Goal: Task Accomplishment & Management: Use online tool/utility

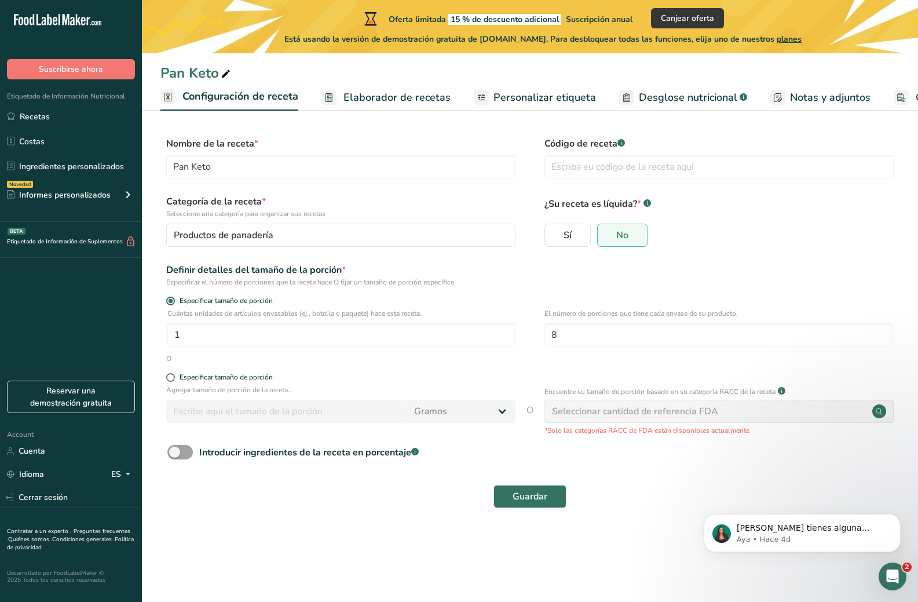
click at [389, 95] on span "Elaborador de recetas" at bounding box center [397, 98] width 107 height 16
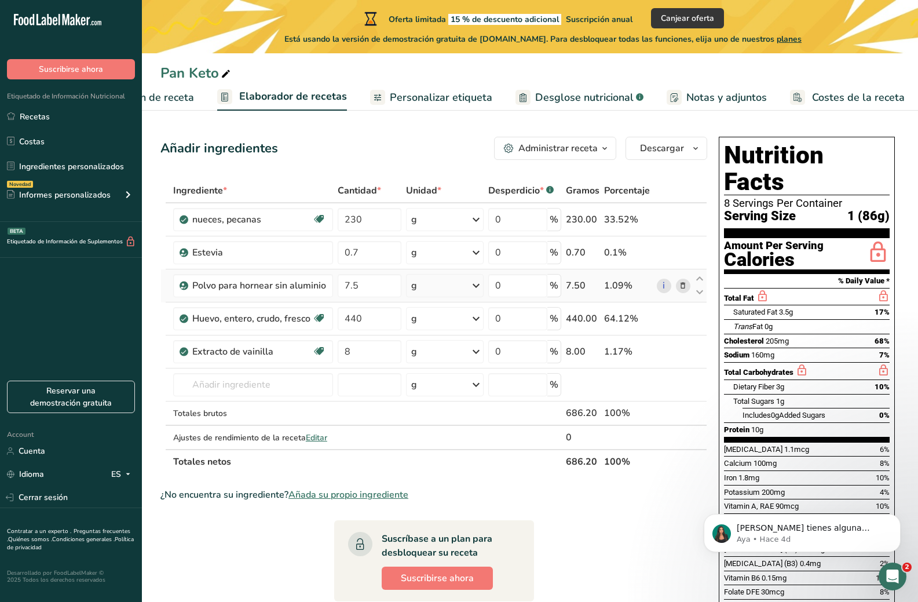
scroll to position [0, 102]
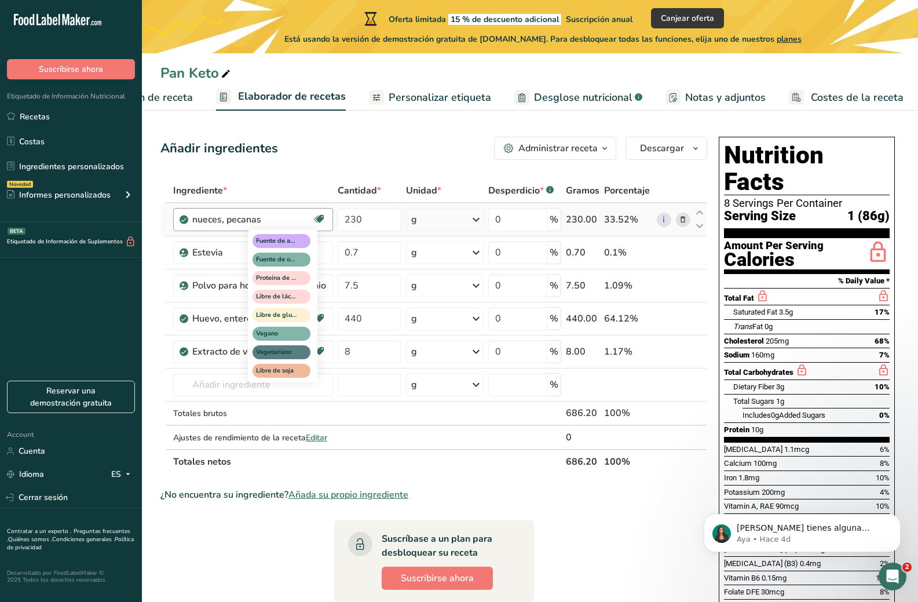
click at [320, 218] on icon at bounding box center [319, 219] width 12 height 18
click at [316, 318] on div "Fuente de antioxidantes Fuente de omega 3 Proteína de origen vegetal Libre de l…" at bounding box center [283, 305] width 70 height 153
click at [293, 246] on span "Fuente de antioxidantes" at bounding box center [276, 241] width 41 height 10
click at [291, 261] on span "Fuente de omega 3" at bounding box center [276, 260] width 41 height 10
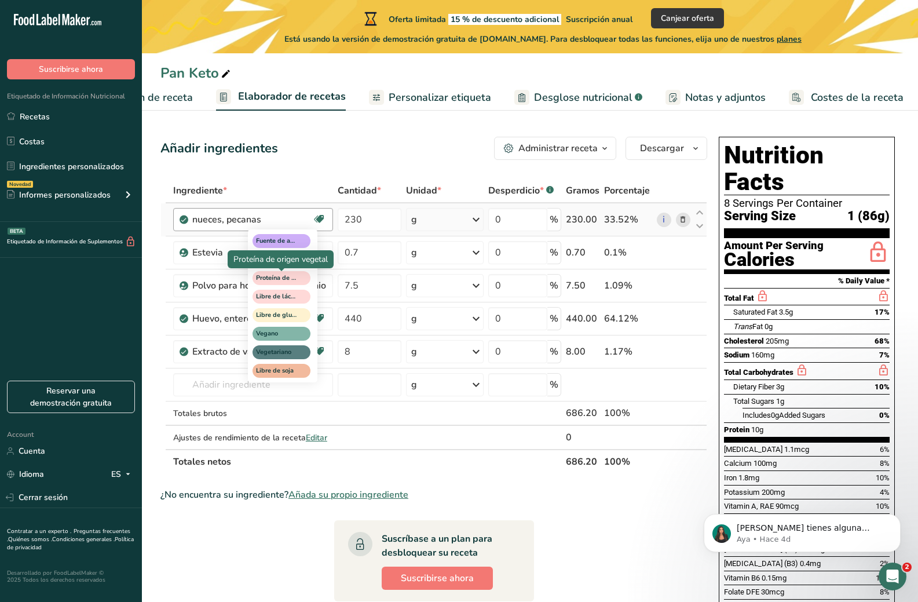
click at [291, 281] on span "Proteína de origen vegetal" at bounding box center [276, 278] width 41 height 10
click at [298, 296] on span "Libre de lácteos" at bounding box center [282, 297] width 58 height 14
click at [298, 316] on span "Libre de gluten" at bounding box center [282, 315] width 58 height 14
click at [300, 331] on span "Vegano" at bounding box center [282, 334] width 58 height 14
click at [298, 355] on span "Vegetariano" at bounding box center [282, 352] width 58 height 14
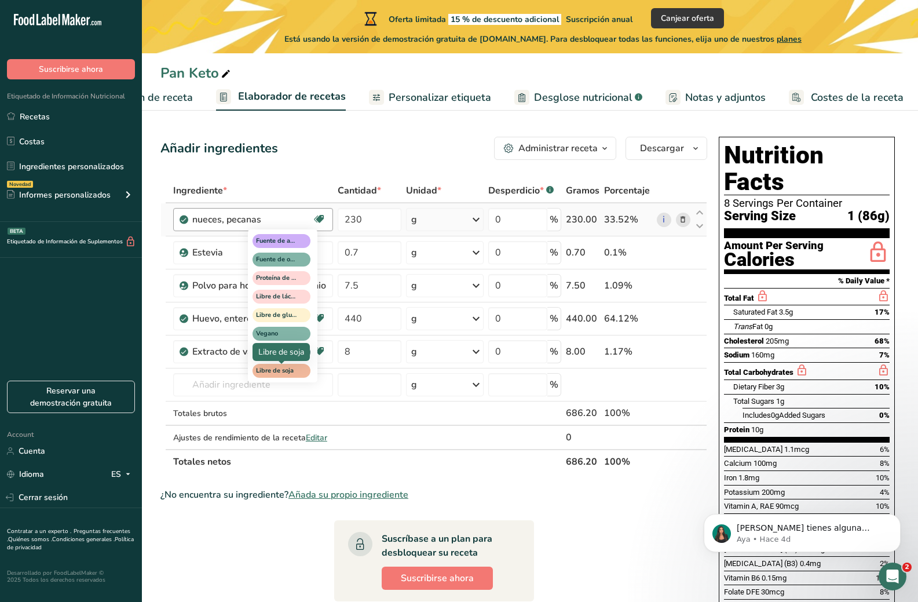
click at [296, 371] on span "Libre de soja" at bounding box center [276, 371] width 41 height 10
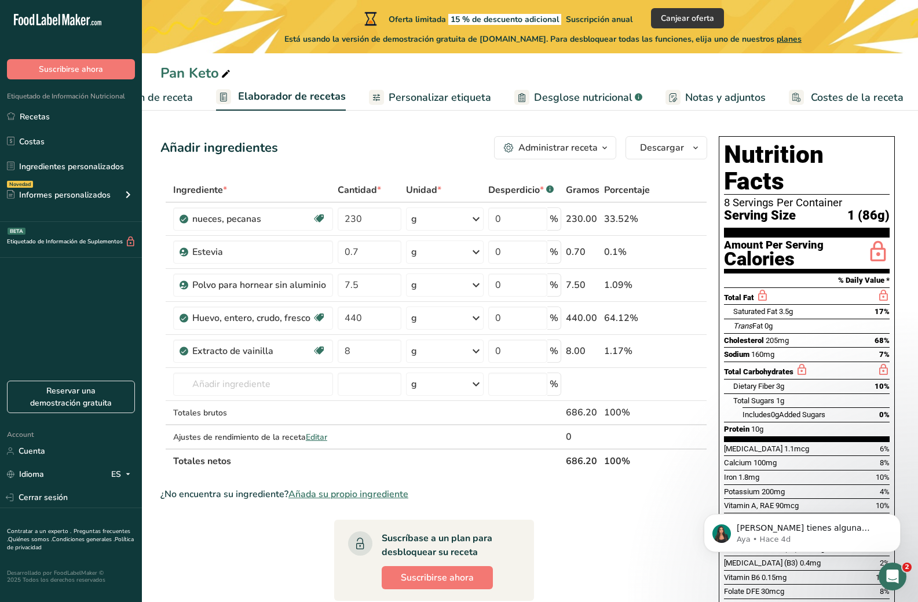
scroll to position [0, 0]
click at [453, 98] on span "Personalizar etiqueta" at bounding box center [440, 98] width 103 height 16
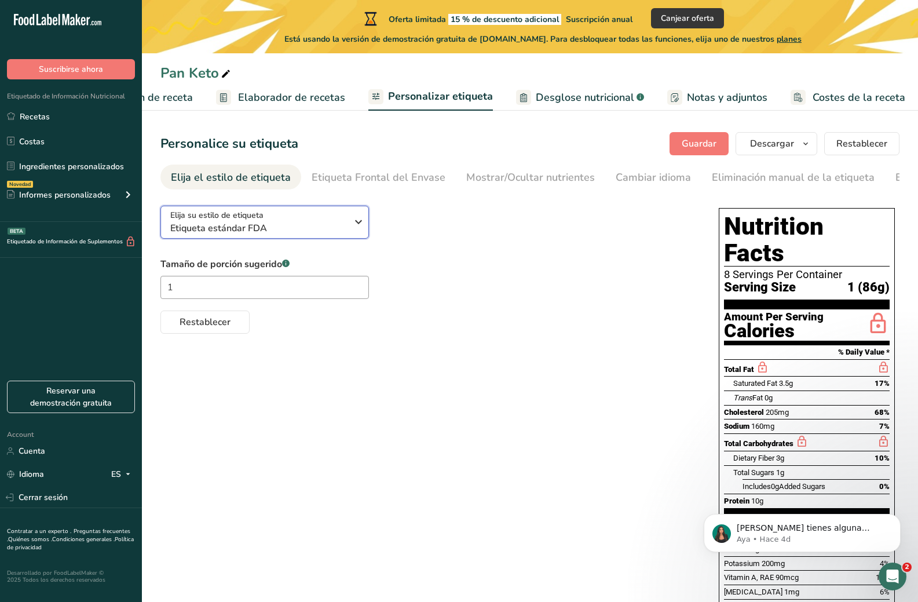
click at [289, 227] on span "Etiqueta estándar FDA" at bounding box center [258, 228] width 177 height 14
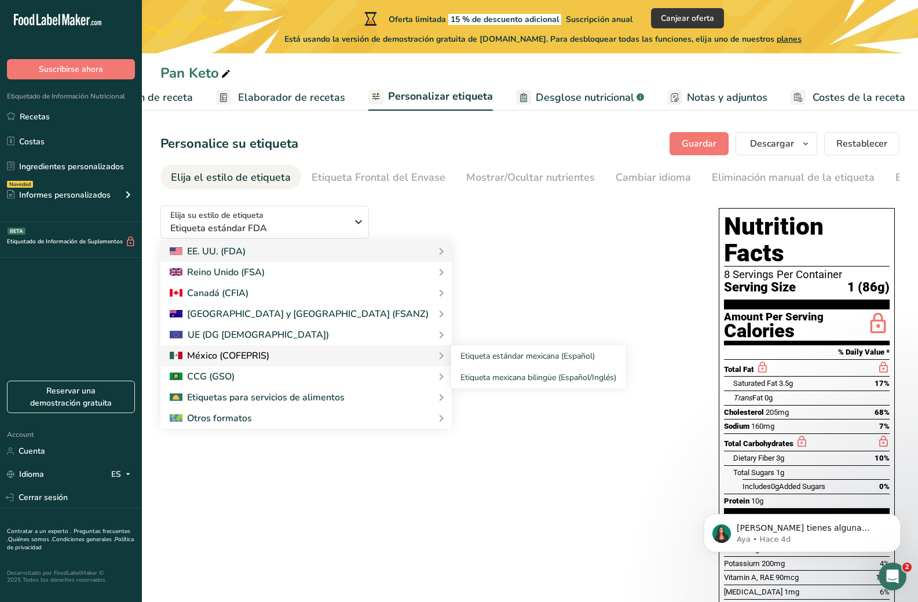
click at [266, 353] on div at bounding box center [220, 356] width 100 height 14
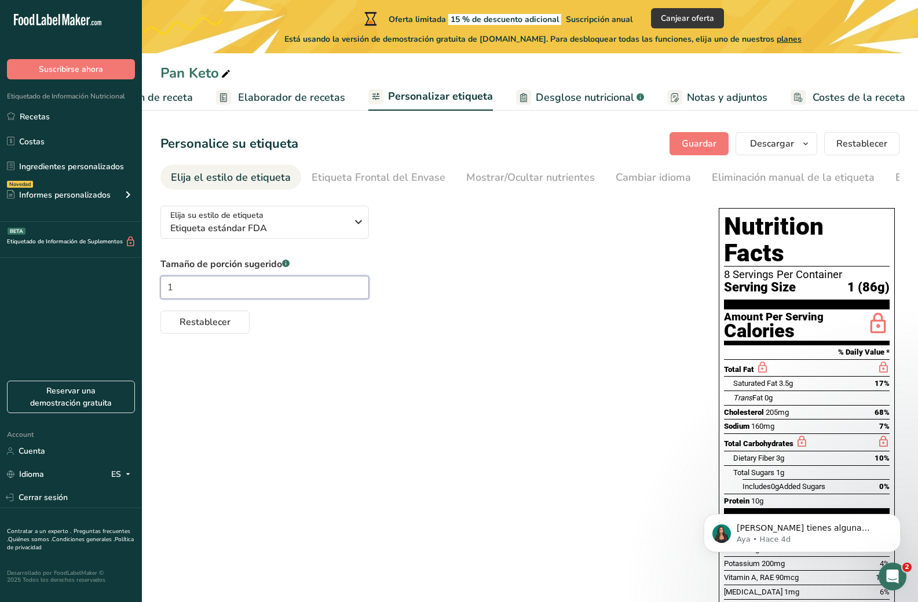
drag, startPoint x: 204, startPoint y: 290, endPoint x: 185, endPoint y: 290, distance: 19.1
click at [185, 290] on input "1" at bounding box center [264, 287] width 209 height 23
click at [736, 183] on div "Eliminación manual de la etiqueta" at bounding box center [793, 178] width 163 height 16
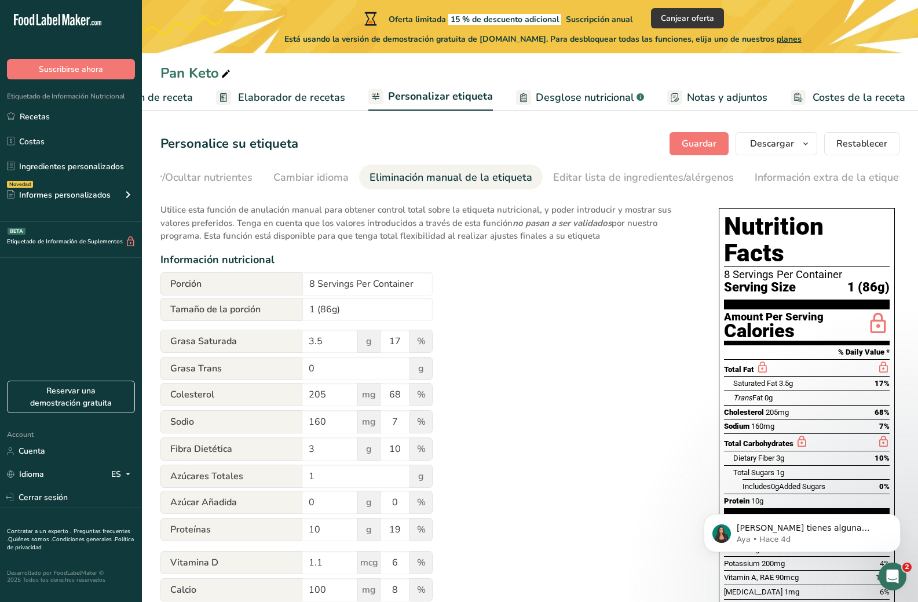
click at [310, 99] on span "Elaborador de recetas" at bounding box center [291, 98] width 107 height 16
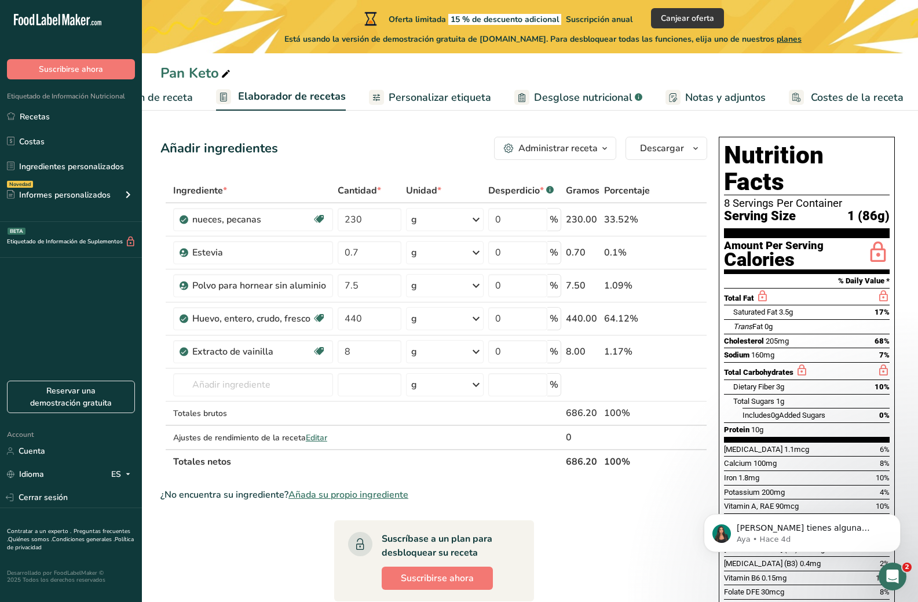
click at [582, 96] on span "Desglose nutricional" at bounding box center [583, 98] width 99 height 16
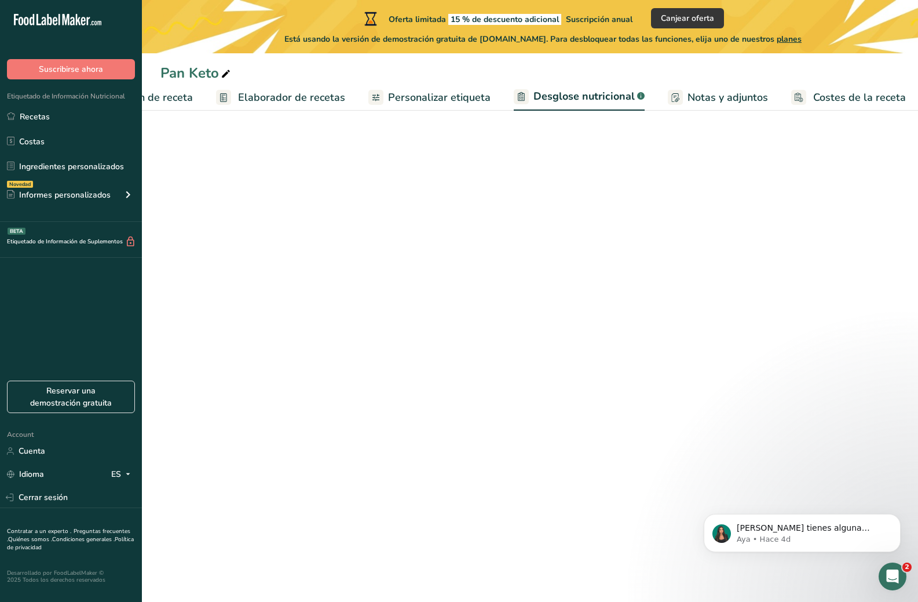
select select "Calories"
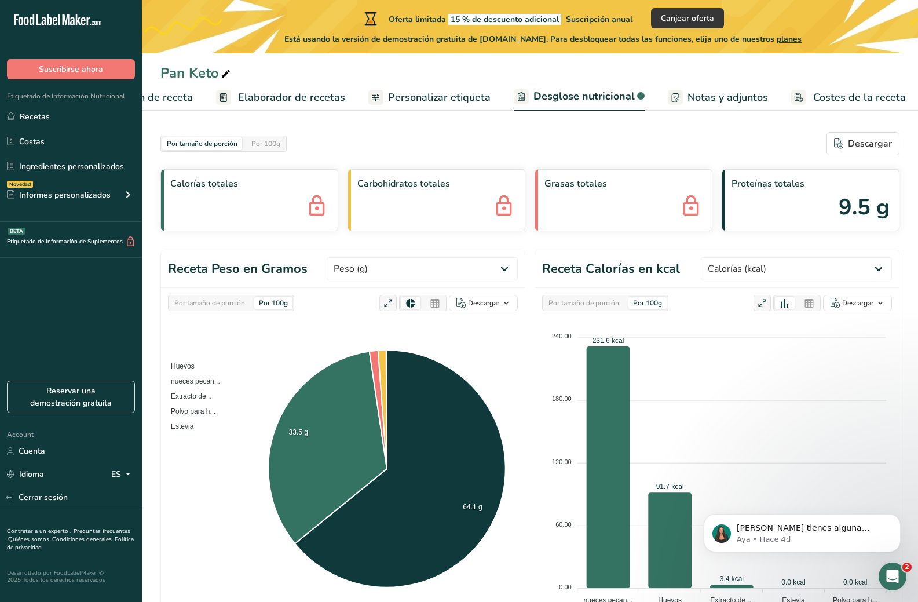
click at [433, 94] on span "Personalizar etiqueta" at bounding box center [439, 98] width 103 height 16
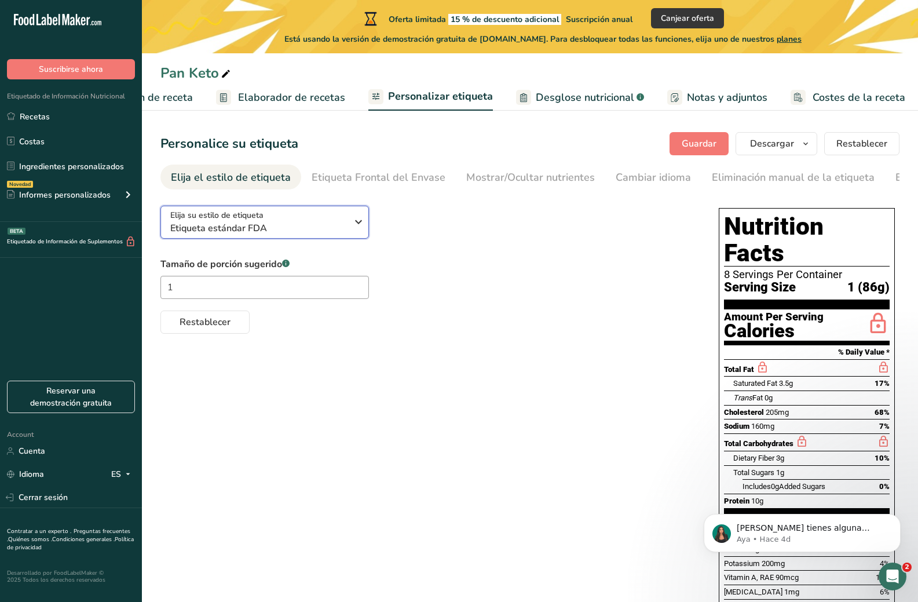
click at [303, 232] on span "Etiqueta estándar FDA" at bounding box center [258, 228] width 177 height 14
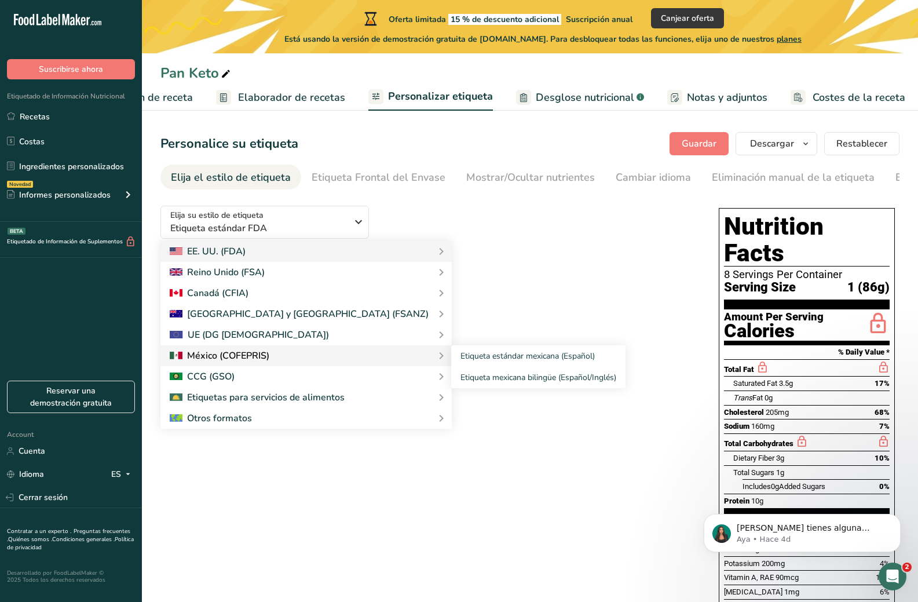
click at [234, 360] on div at bounding box center [220, 356] width 100 height 14
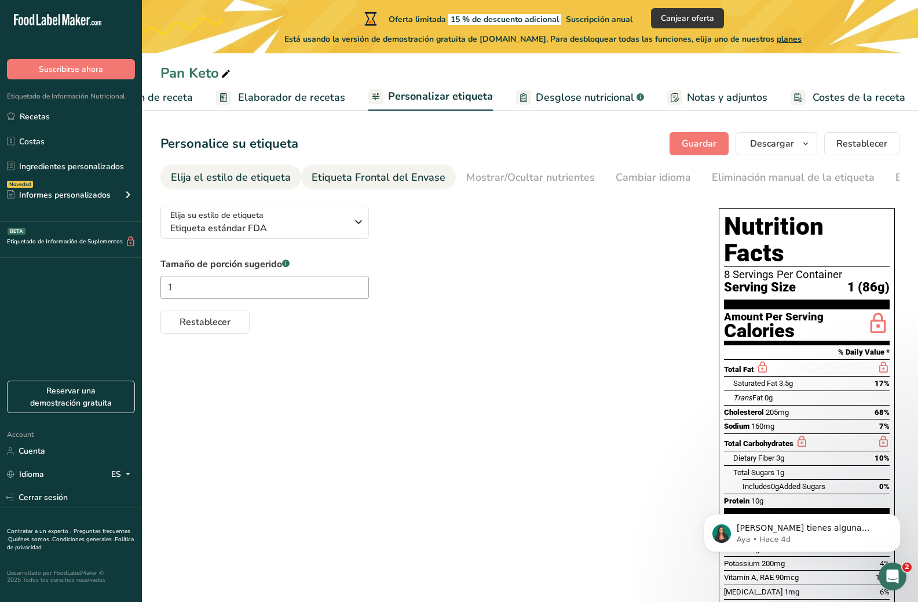
click at [322, 172] on div "Etiqueta Frontal del Envase" at bounding box center [379, 178] width 134 height 16
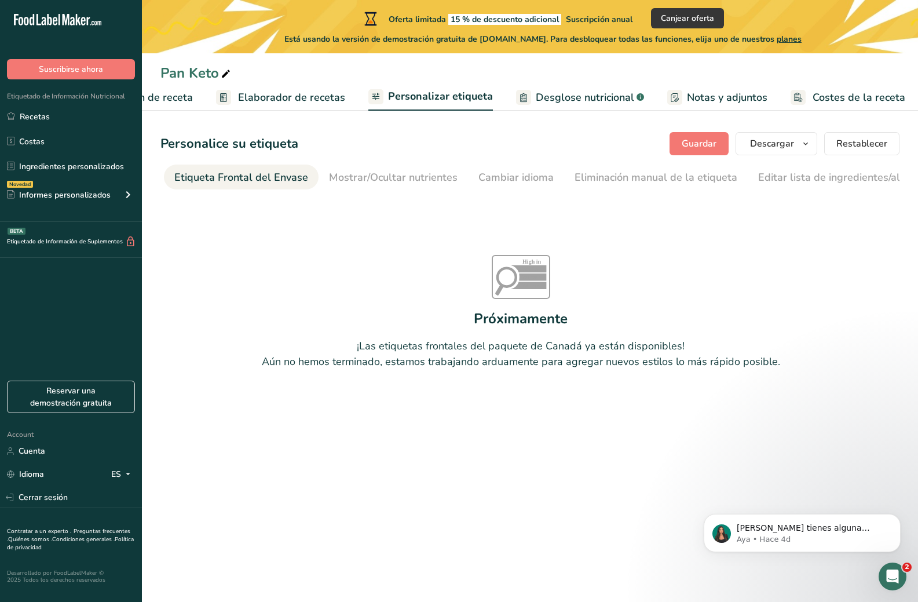
scroll to position [0, 138]
click at [392, 185] on link "Mostrar/Ocultar nutrientes" at bounding box center [393, 178] width 129 height 26
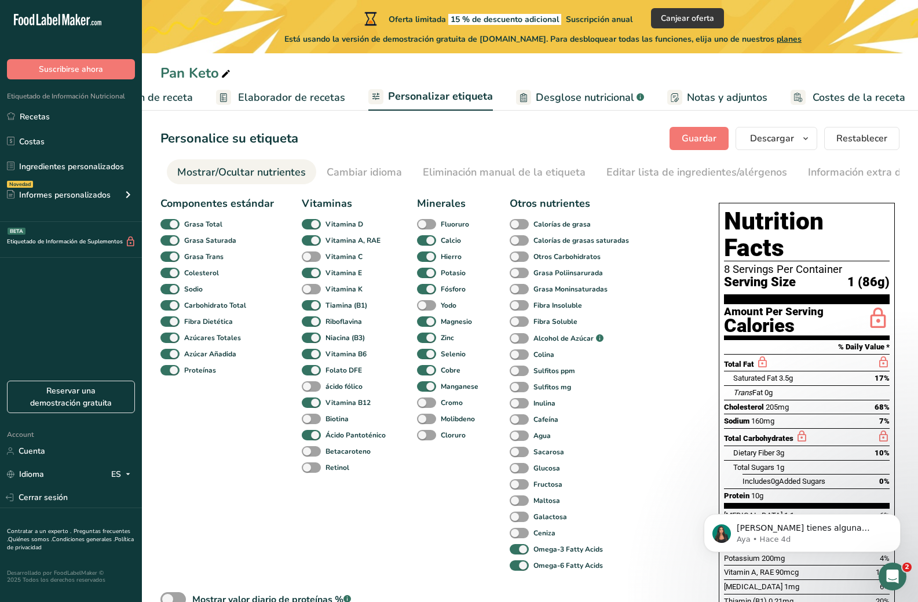
scroll to position [0, 0]
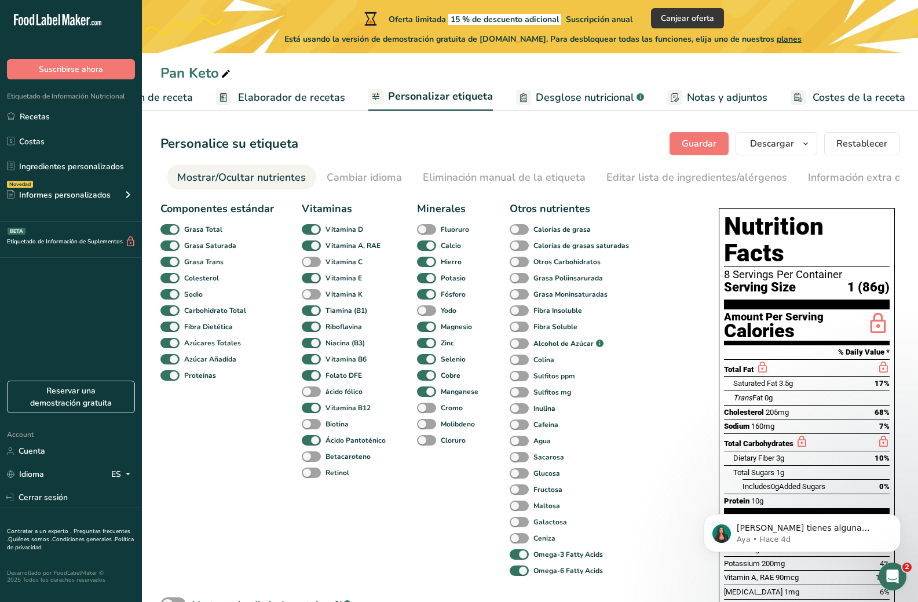
click at [572, 96] on span "Desglose nutricional" at bounding box center [585, 98] width 99 height 16
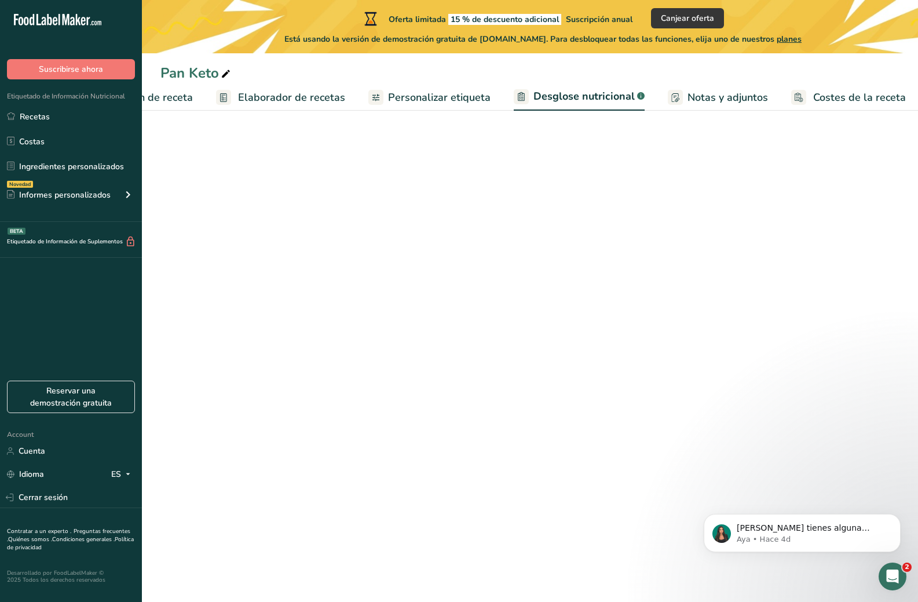
select select "Calories"
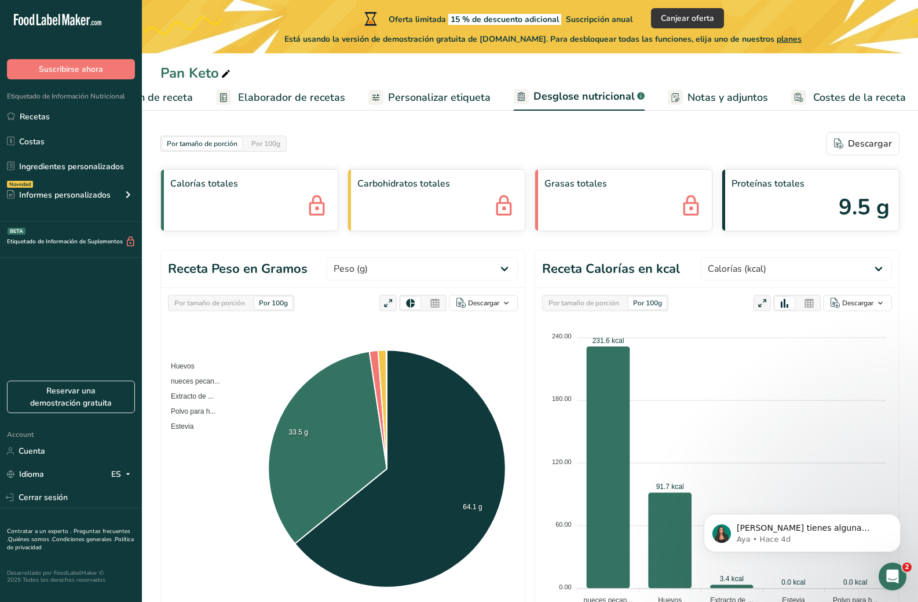
click at [269, 306] on div "Por 100g" at bounding box center [273, 303] width 38 height 13
click at [235, 309] on div "Por tamaño de porción" at bounding box center [210, 303] width 80 height 13
click at [234, 304] on div "Por tamaño de porción" at bounding box center [210, 303] width 80 height 13
click at [278, 301] on div "Por 100g" at bounding box center [273, 303] width 38 height 13
click at [238, 307] on div "Por tamaño de porción" at bounding box center [210, 303] width 80 height 13
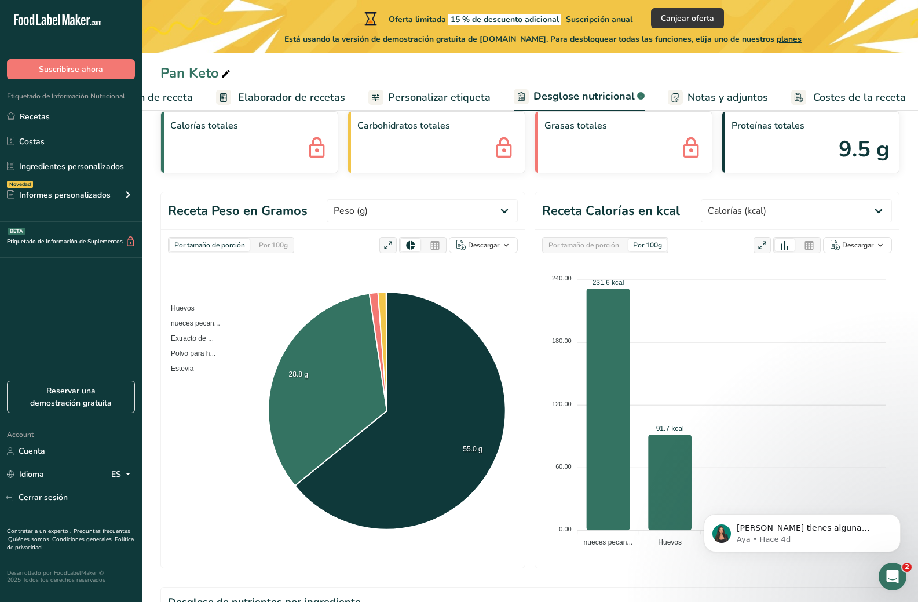
scroll to position [116, 0]
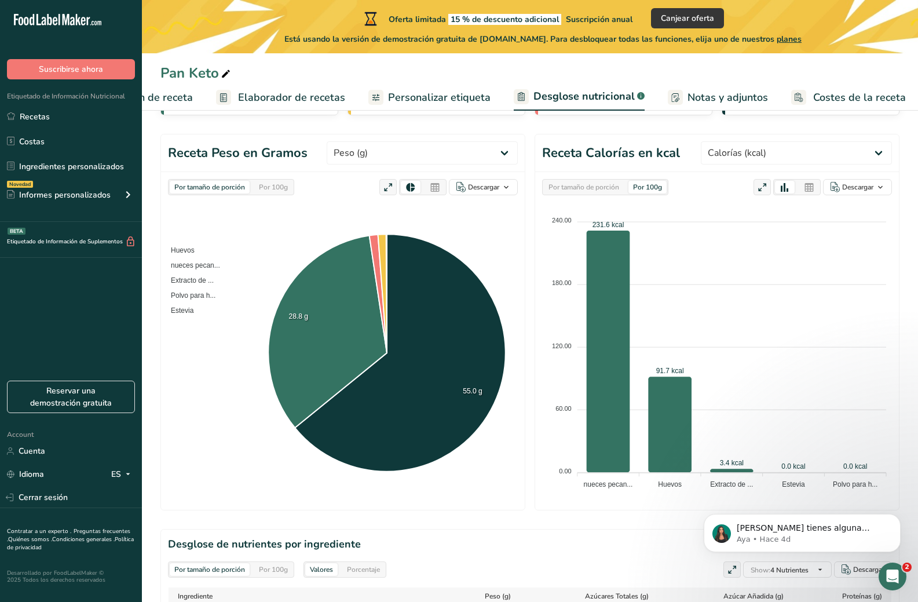
click at [586, 181] on div "Por tamaño de porción" at bounding box center [584, 187] width 80 height 13
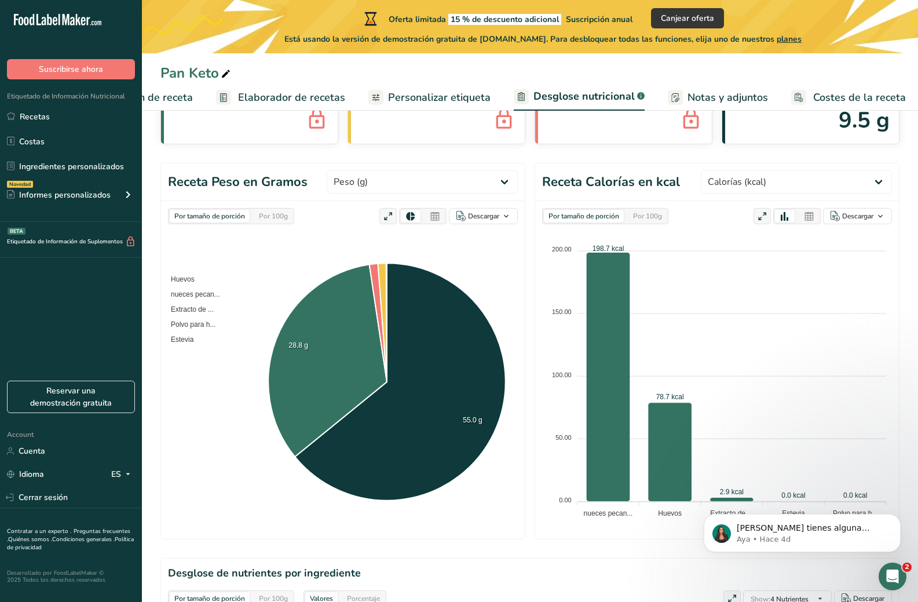
scroll to position [58, 0]
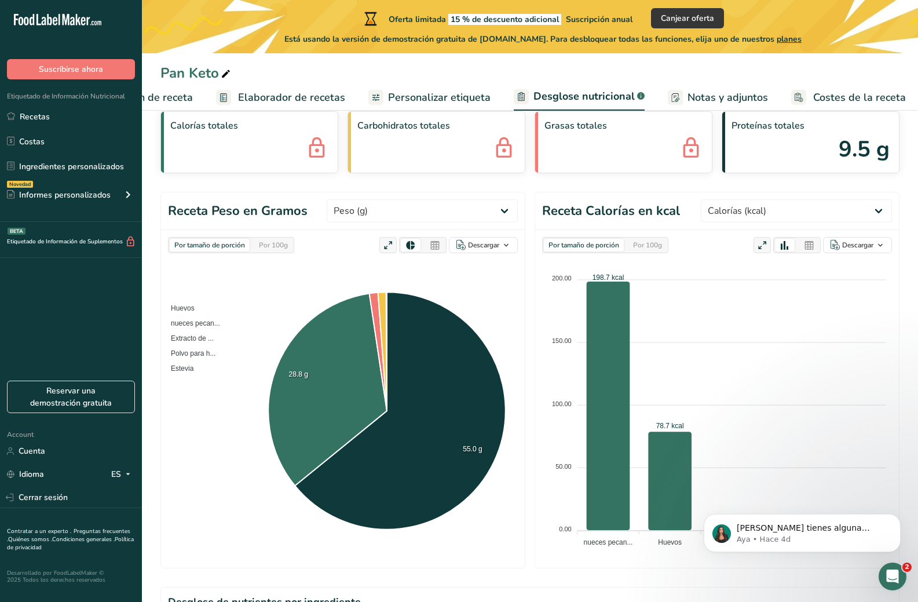
click at [396, 90] on span "Personalizar etiqueta" at bounding box center [439, 98] width 103 height 16
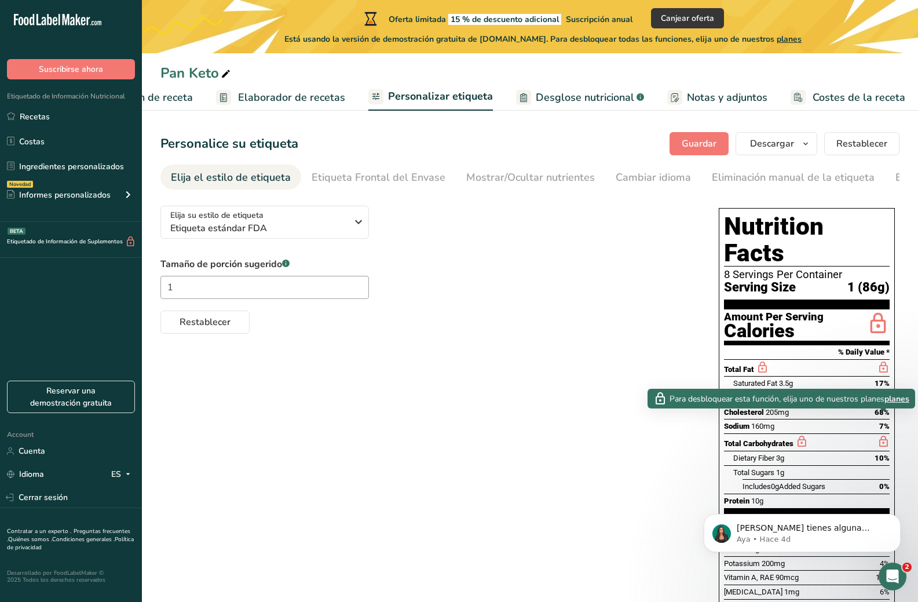
drag, startPoint x: 890, startPoint y: 402, endPoint x: 488, endPoint y: 313, distance: 411.2
click at [488, 313] on div "Restablecer" at bounding box center [427, 320] width 535 height 28
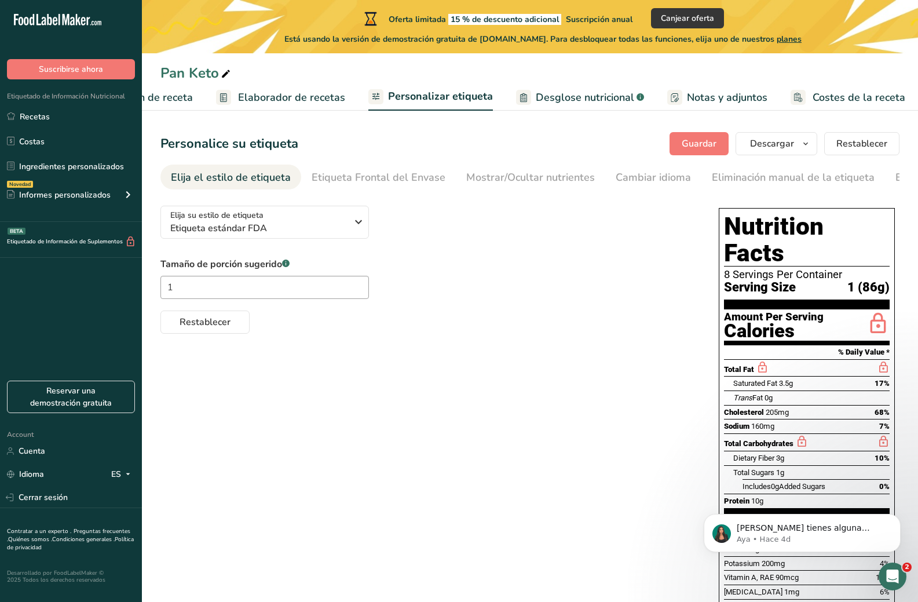
drag, startPoint x: 689, startPoint y: 17, endPoint x: 656, endPoint y: 21, distance: 32.8
click at [654, 22] on div "Oferta limitada 15 % de descuento adicional Suscripción anual Canjear oferta" at bounding box center [543, 18] width 362 height 20
click at [672, 18] on span "Canjear oferta" at bounding box center [687, 18] width 53 height 12
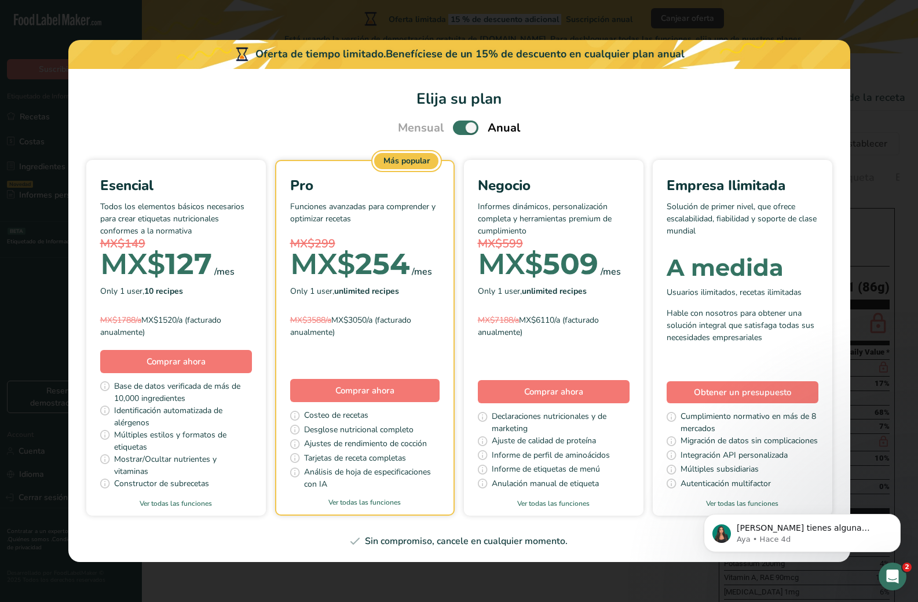
scroll to position [0, 93]
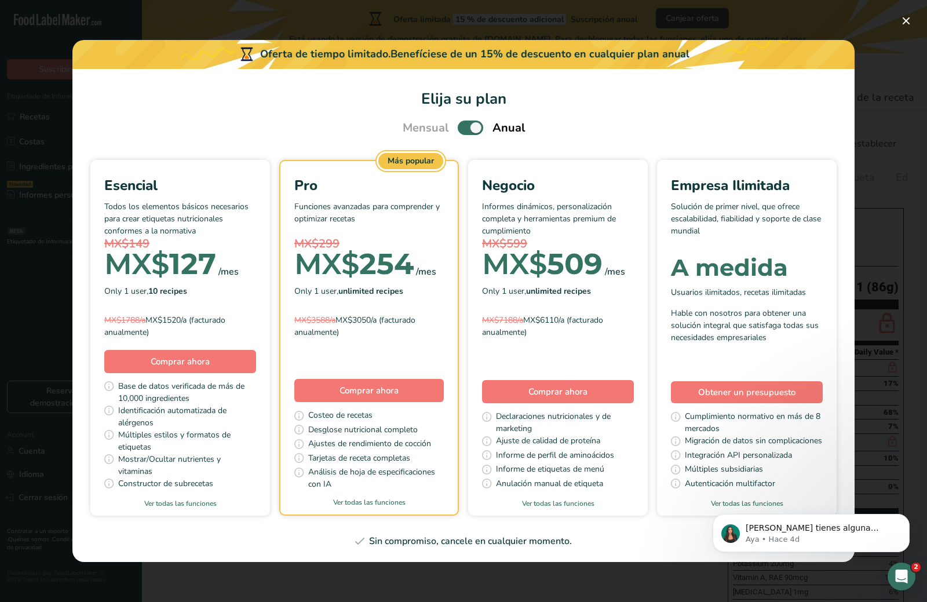
click at [432, 129] on span "Mensual" at bounding box center [426, 127] width 46 height 17
click at [462, 130] on span "Pick Your Pricing Plan Modal" at bounding box center [470, 128] width 25 height 14
click at [462, 130] on input "Pick Your Pricing Plan Modal" at bounding box center [462, 128] width 8 height 8
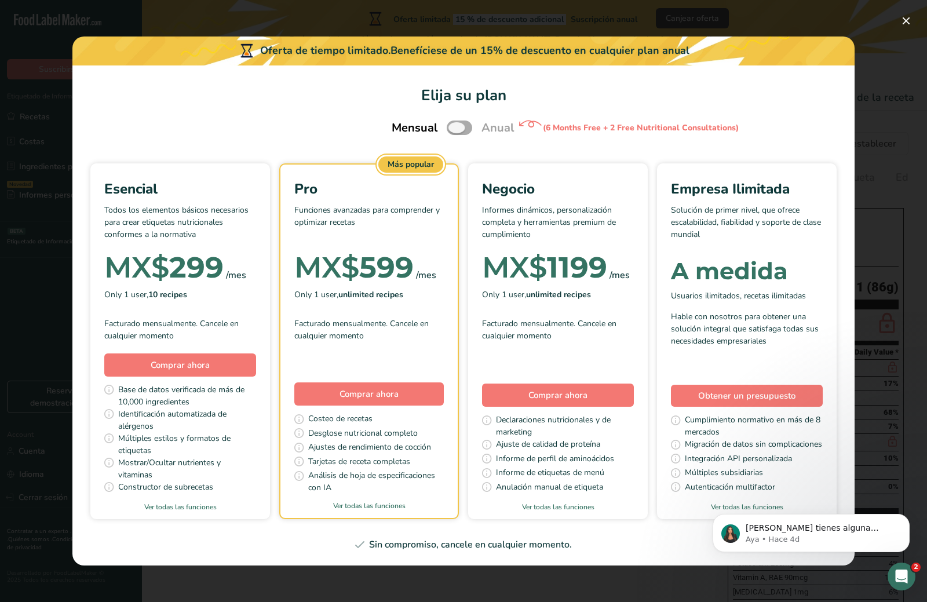
click at [463, 130] on span "Pick Your Pricing Plan Modal" at bounding box center [459, 128] width 25 height 14
click at [454, 130] on input "Pick Your Pricing Plan Modal" at bounding box center [451, 128] width 8 height 8
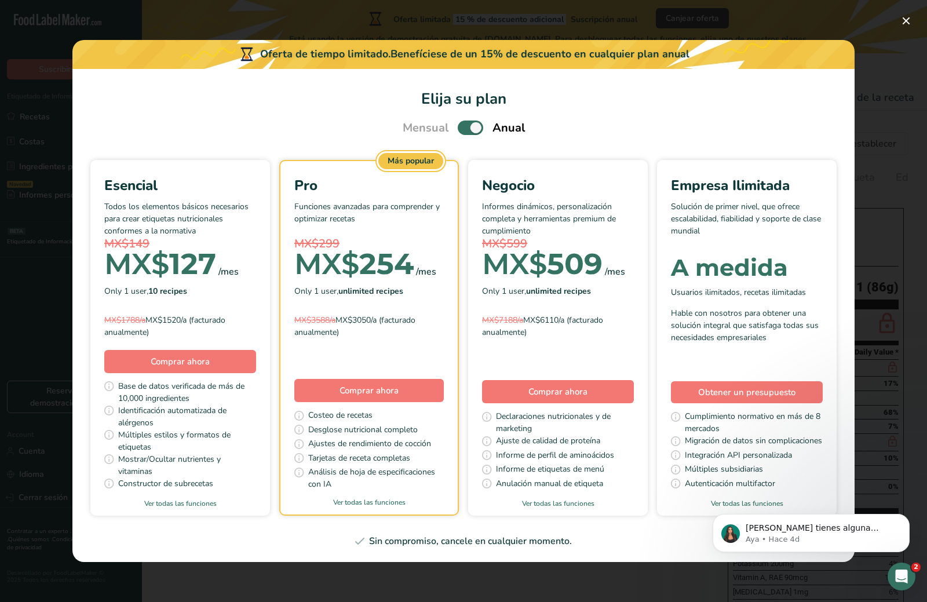
click at [466, 127] on span "Pick Your Pricing Plan Modal" at bounding box center [470, 128] width 25 height 14
click at [465, 127] on input "Pick Your Pricing Plan Modal" at bounding box center [462, 128] width 8 height 8
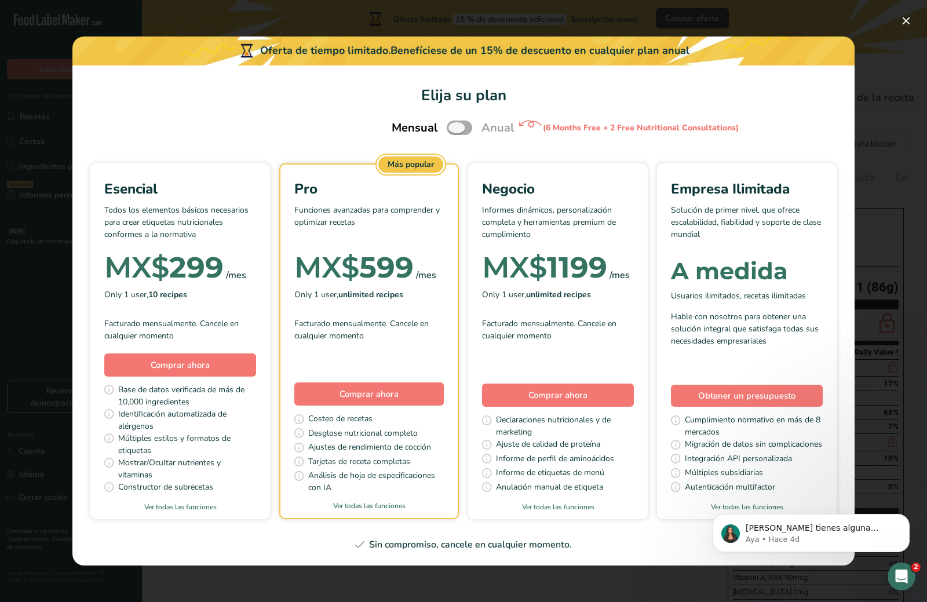
click at [459, 122] on span "Pick Your Pricing Plan Modal" at bounding box center [459, 128] width 25 height 14
click at [454, 124] on input "Pick Your Pricing Plan Modal" at bounding box center [451, 128] width 8 height 8
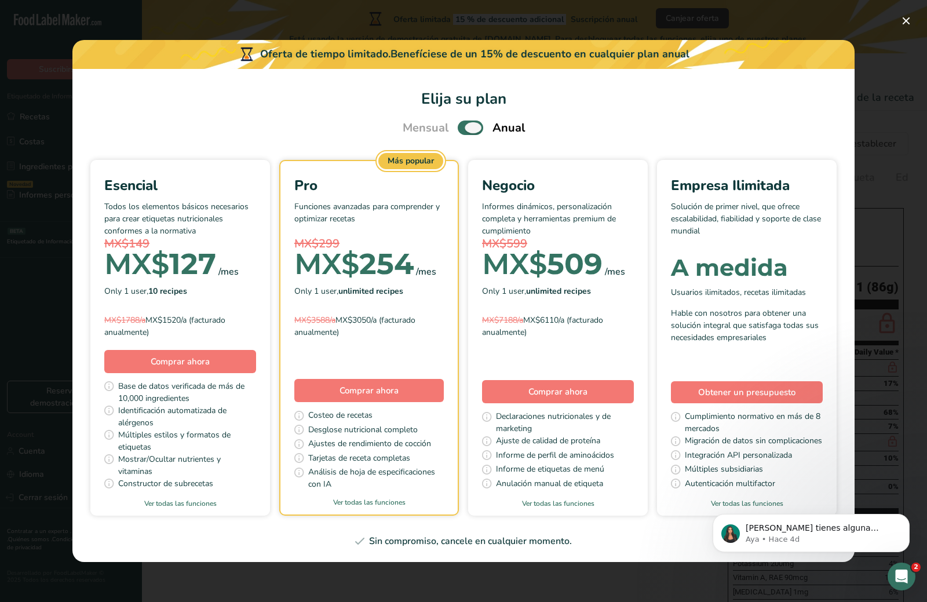
click at [463, 127] on span "Pick Your Pricing Plan Modal" at bounding box center [470, 128] width 25 height 14
click at [463, 127] on input "Pick Your Pricing Plan Modal" at bounding box center [462, 128] width 8 height 8
checkbox input "false"
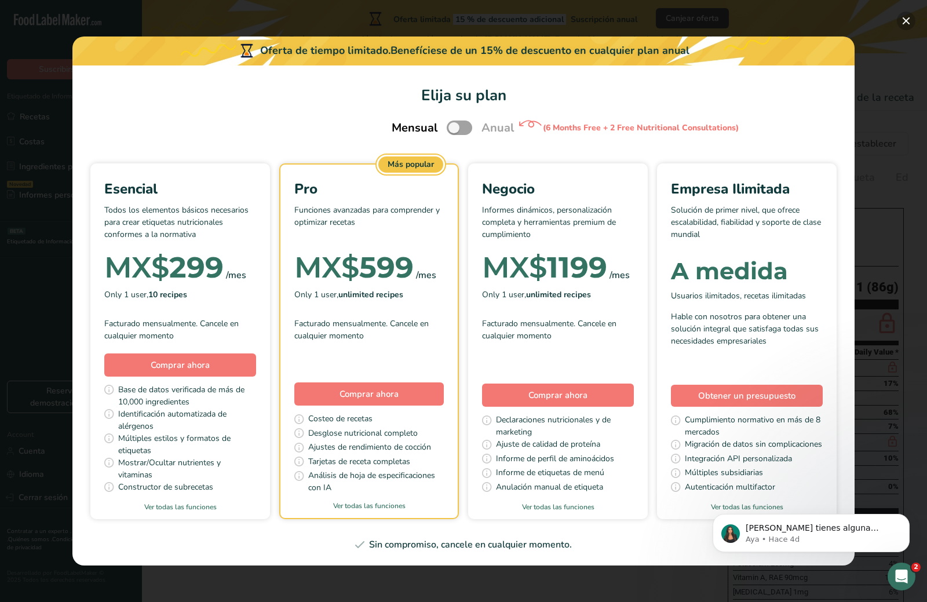
click at [906, 23] on button "Pick Your Pricing Plan Modal" at bounding box center [906, 21] width 19 height 19
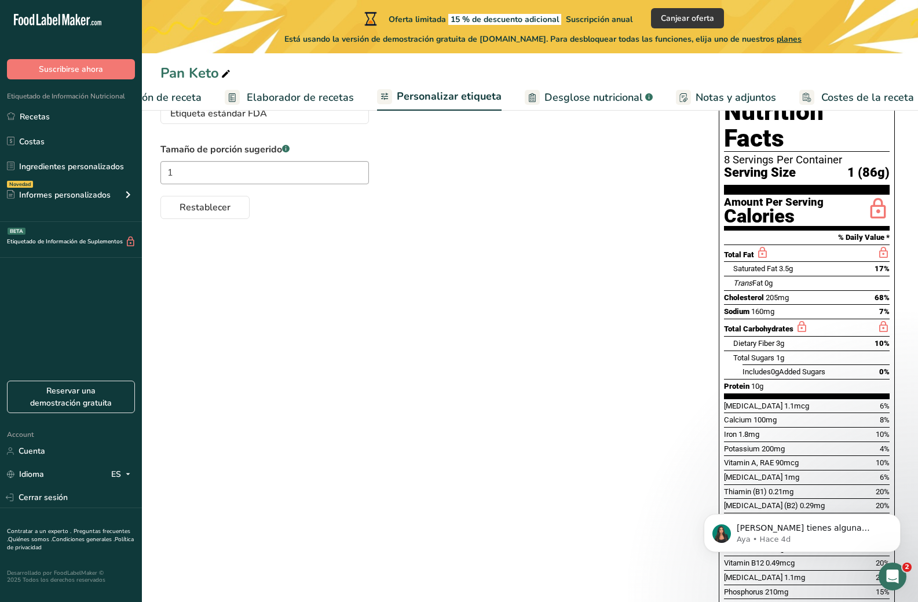
scroll to position [0, 0]
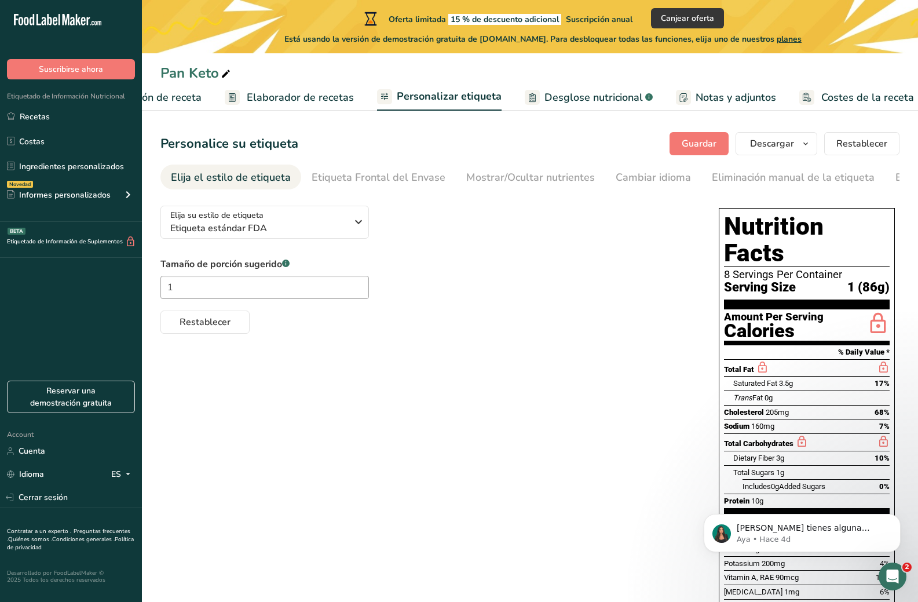
click at [179, 104] on span "Configuración de receta" at bounding box center [145, 98] width 112 height 16
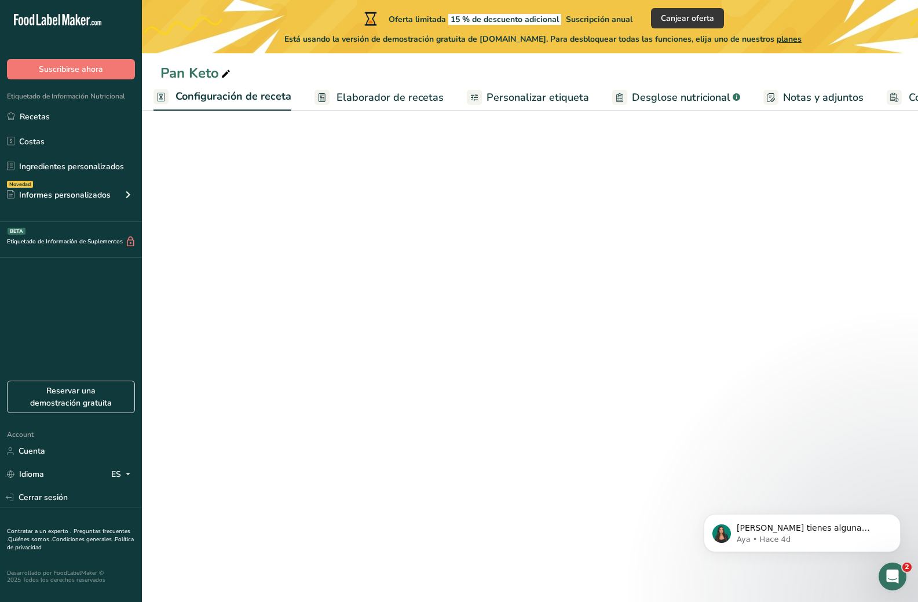
scroll to position [0, 4]
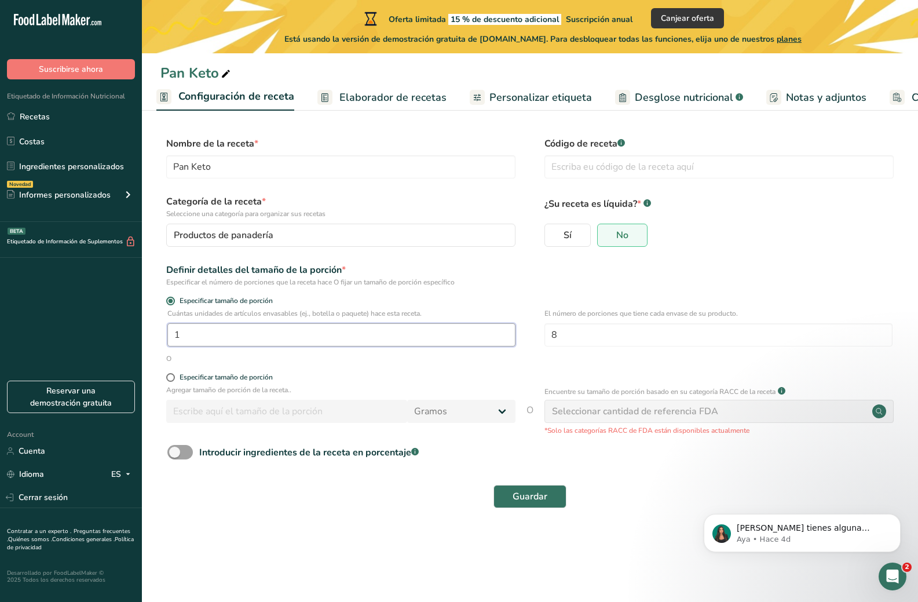
drag, startPoint x: 224, startPoint y: 338, endPoint x: 168, endPoint y: 341, distance: 55.7
click at [168, 341] on input "1" at bounding box center [341, 334] width 348 height 23
click at [174, 380] on span at bounding box center [170, 377] width 9 height 9
click at [174, 380] on input "Especificar tamaño de porción" at bounding box center [170, 378] width 8 height 8
radio input "true"
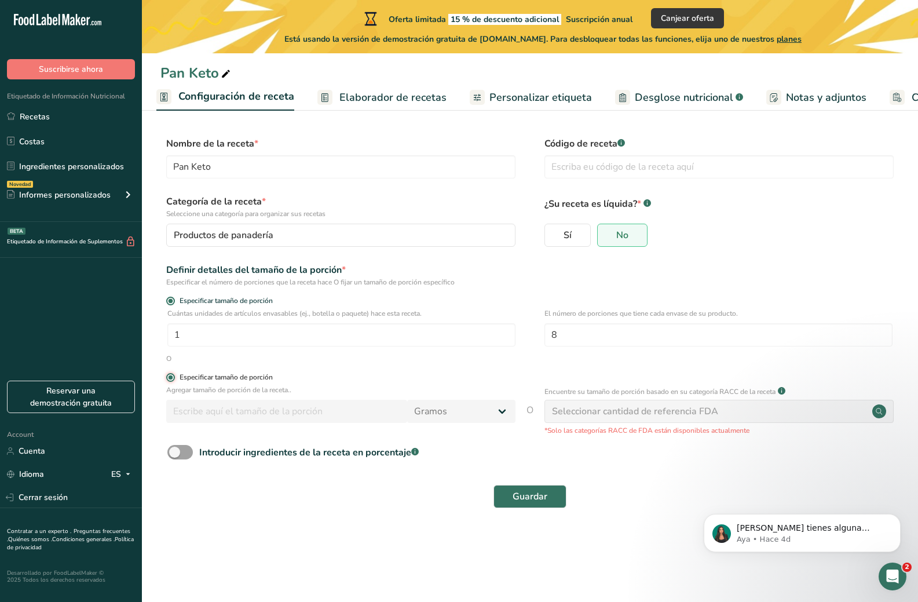
radio input "false"
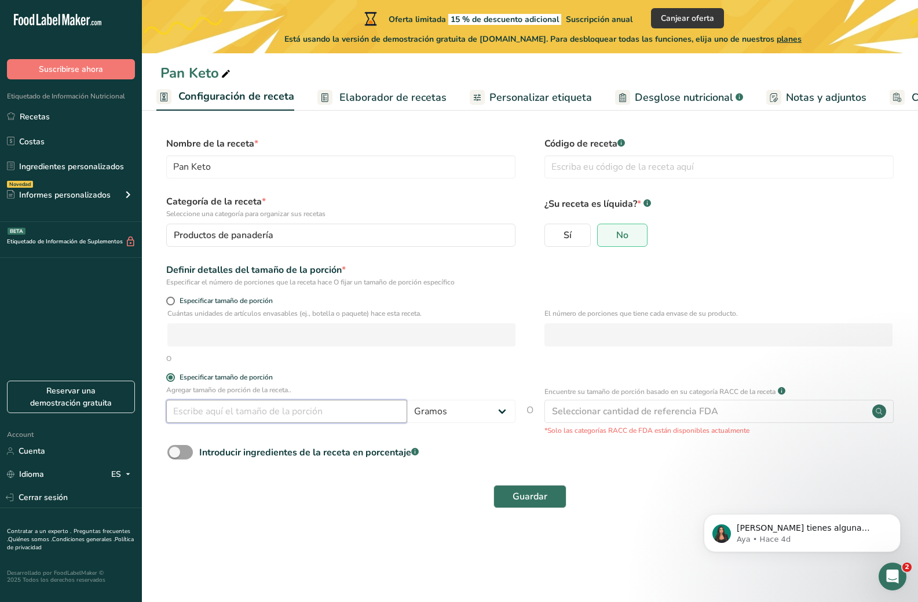
click at [290, 412] on input "number" at bounding box center [286, 411] width 241 height 23
type input "65"
click at [535, 498] on span "Guardar" at bounding box center [530, 497] width 35 height 14
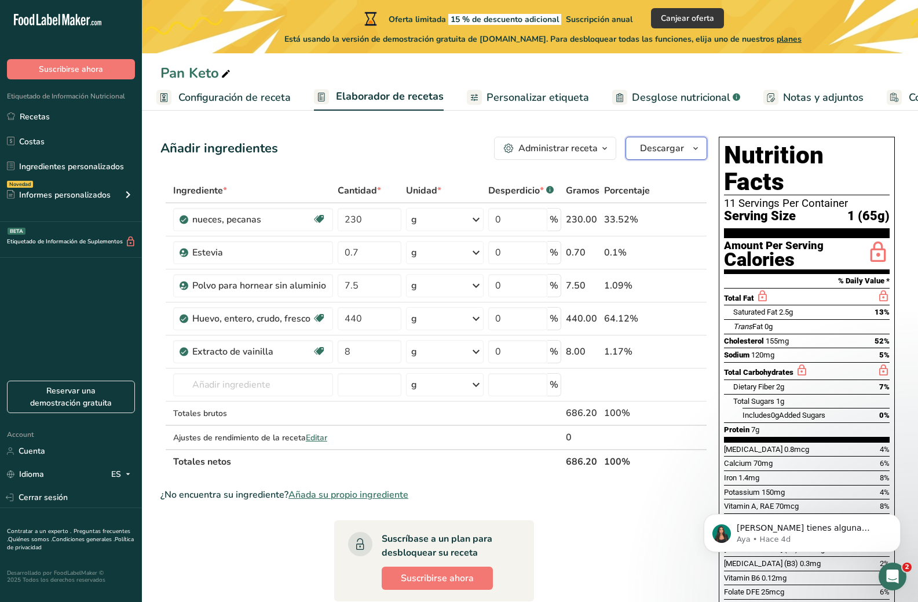
click at [702, 156] on button "Descargar" at bounding box center [667, 148] width 82 height 23
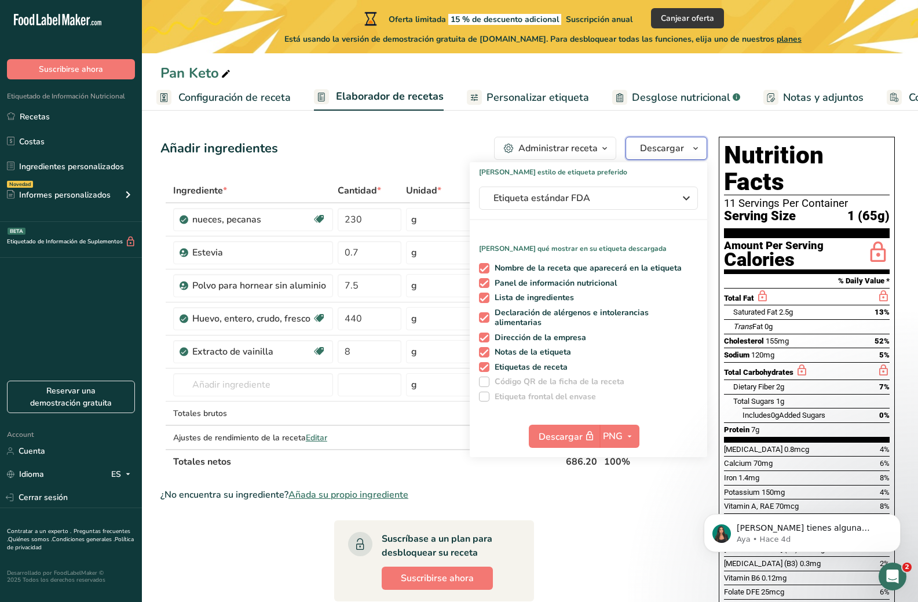
click at [702, 156] on button "Descargar" at bounding box center [667, 148] width 82 height 23
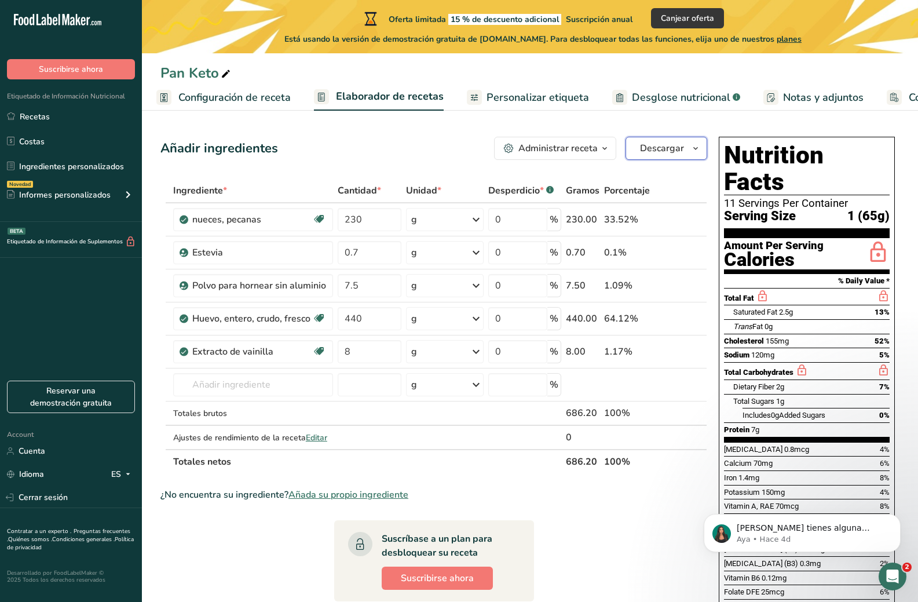
click at [684, 155] on button "Descargar" at bounding box center [667, 148] width 82 height 23
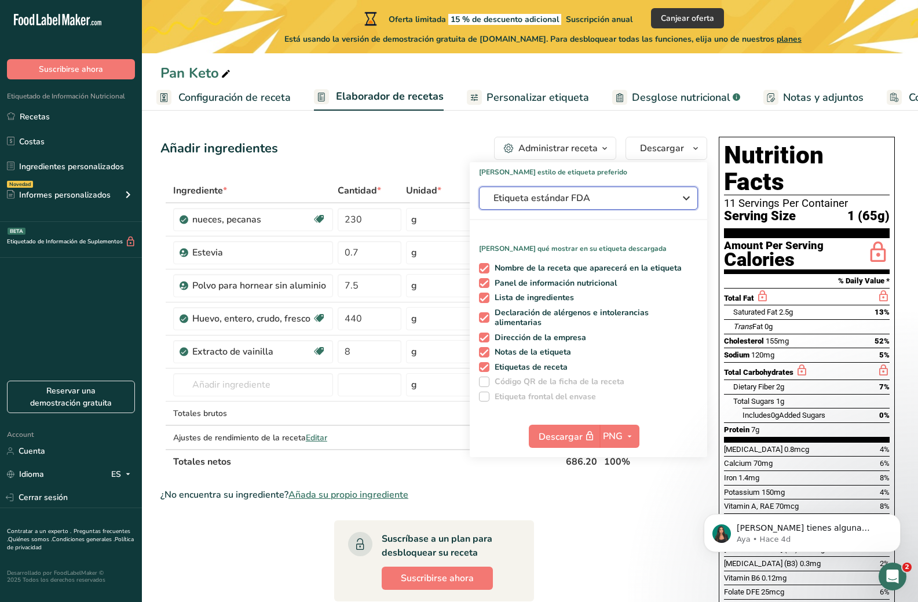
click at [560, 205] on button "Etiqueta estándar FDA" at bounding box center [588, 198] width 219 height 23
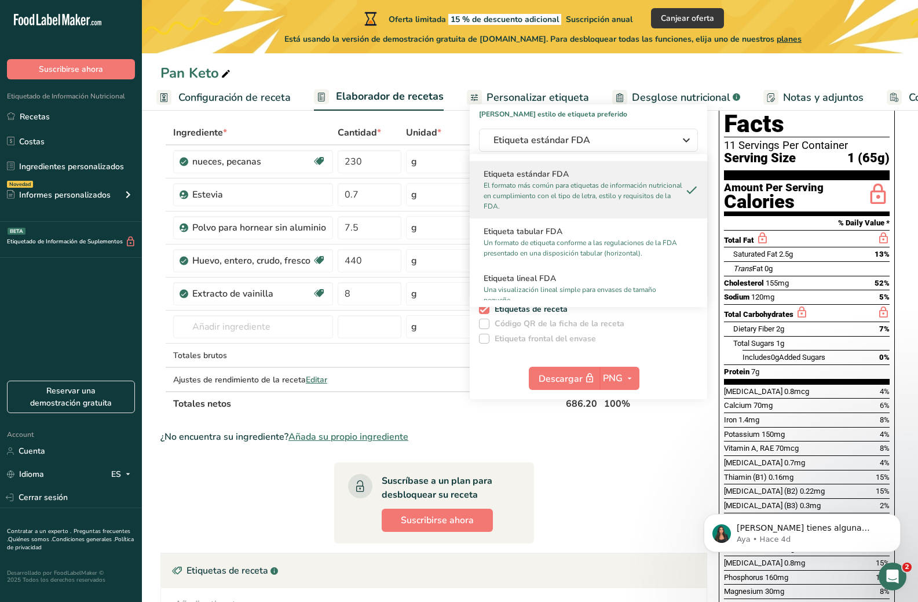
click at [535, 408] on th "Totales netos" at bounding box center [367, 403] width 393 height 24
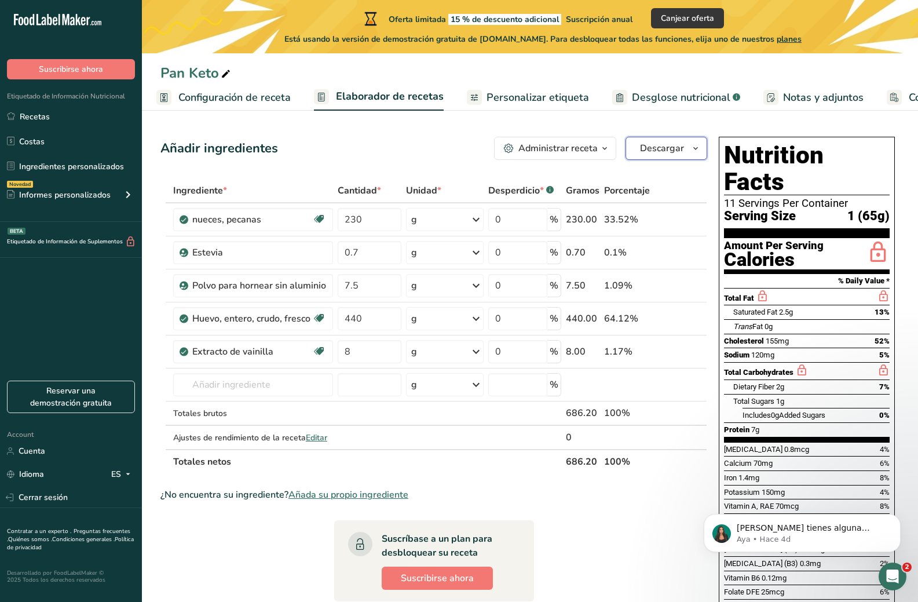
click at [650, 143] on span "Descargar" at bounding box center [662, 148] width 44 height 14
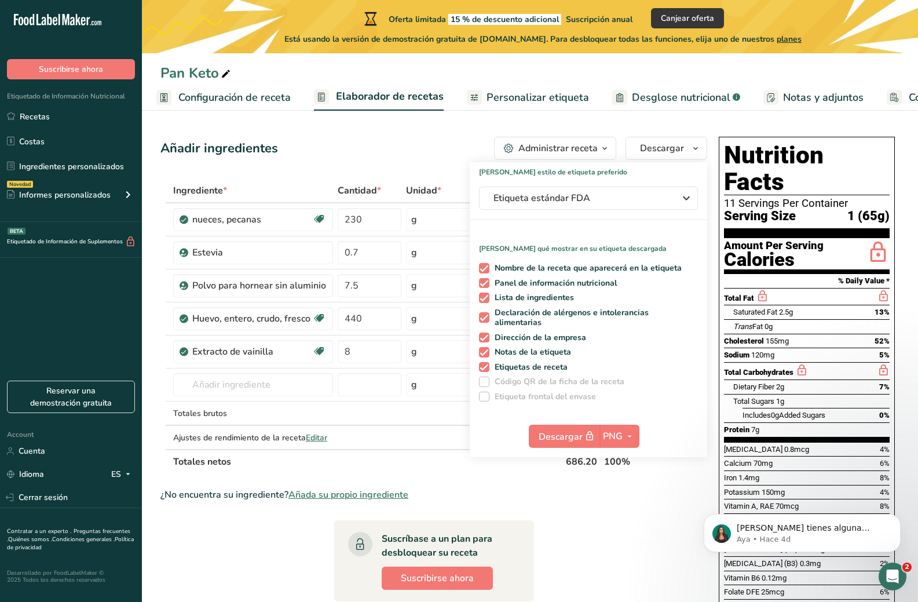
click at [208, 104] on span "Configuración de receta" at bounding box center [234, 98] width 112 height 16
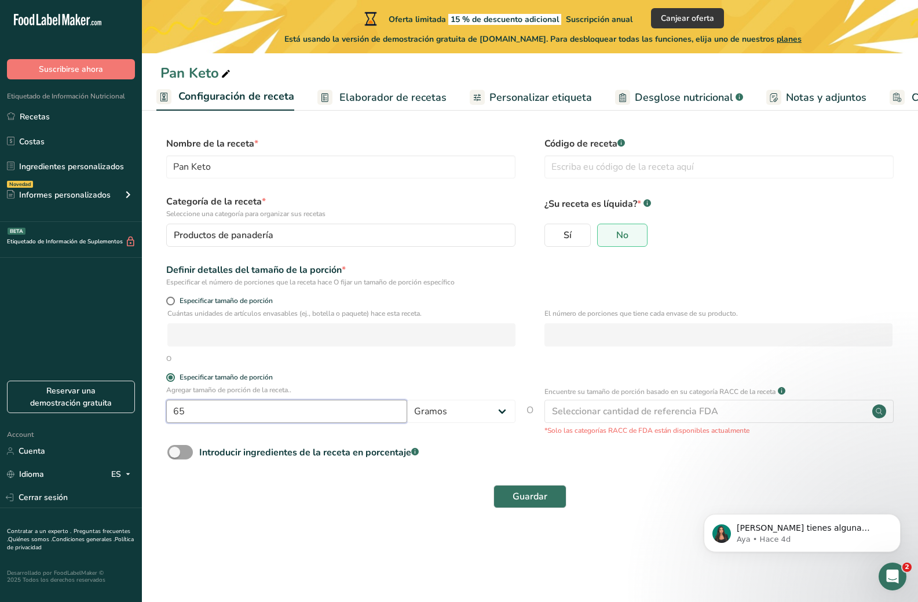
drag, startPoint x: 208, startPoint y: 411, endPoint x: 174, endPoint y: 409, distance: 34.2
click at [174, 409] on input "65" at bounding box center [286, 411] width 241 height 23
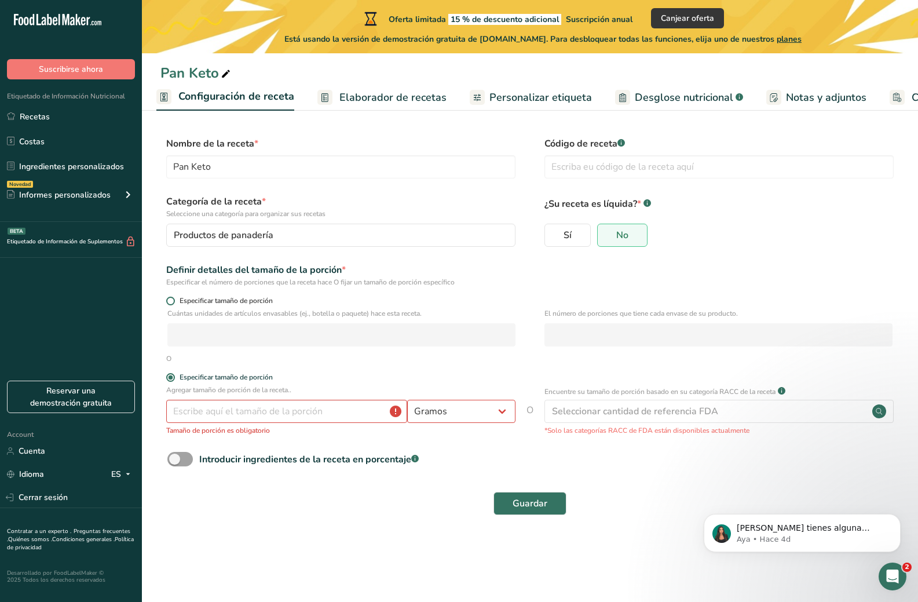
click at [173, 300] on span at bounding box center [170, 301] width 9 height 9
click at [173, 300] on input "Especificar tamaño de porción" at bounding box center [170, 301] width 8 height 8
radio input "true"
radio input "false"
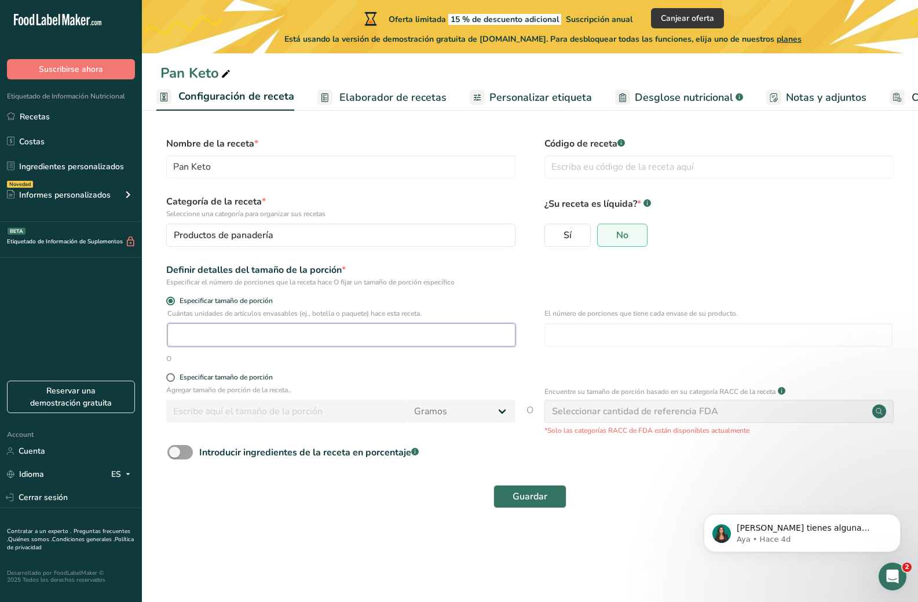
click at [191, 336] on input "number" at bounding box center [341, 334] width 348 height 23
type input "1"
click at [639, 335] on input "number" at bounding box center [719, 334] width 348 height 23
type input "8"
click at [663, 454] on div "Introducir ingredientes de la receta en porcentaje .a-a{fill:#347362;}.b-a{fill…" at bounding box center [529, 457] width 739 height 24
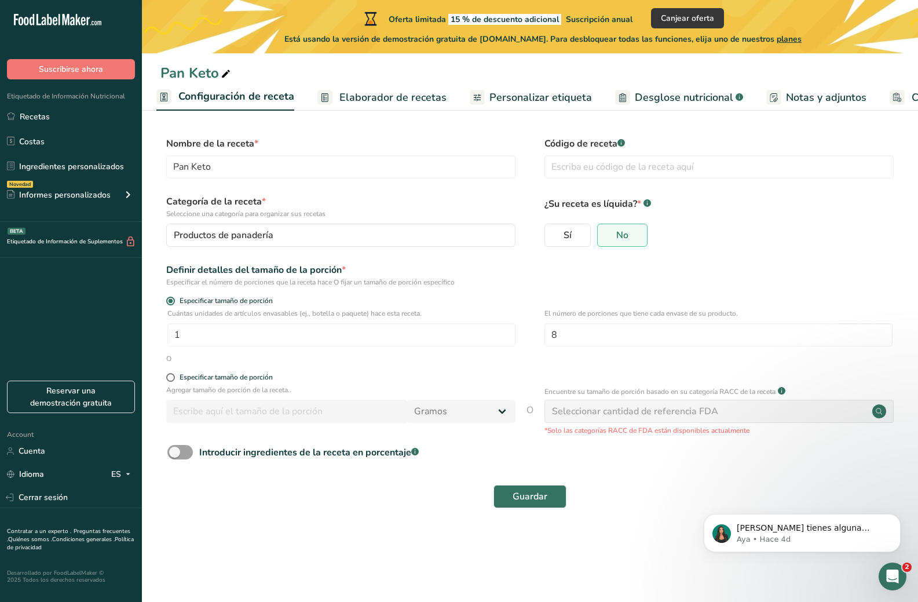
click at [667, 417] on div "Seleccionar cantidad de referencia FDA" at bounding box center [635, 411] width 166 height 14
click at [197, 457] on span "Introducir ingredientes de la receta en porcentaje .a-a{fill:#347362;}.b-a{fill…" at bounding box center [306, 453] width 226 height 14
click at [175, 456] on input "Introducir ingredientes de la receta en porcentaje .a-a{fill:#347362;}.b-a{fill…" at bounding box center [171, 452] width 8 height 8
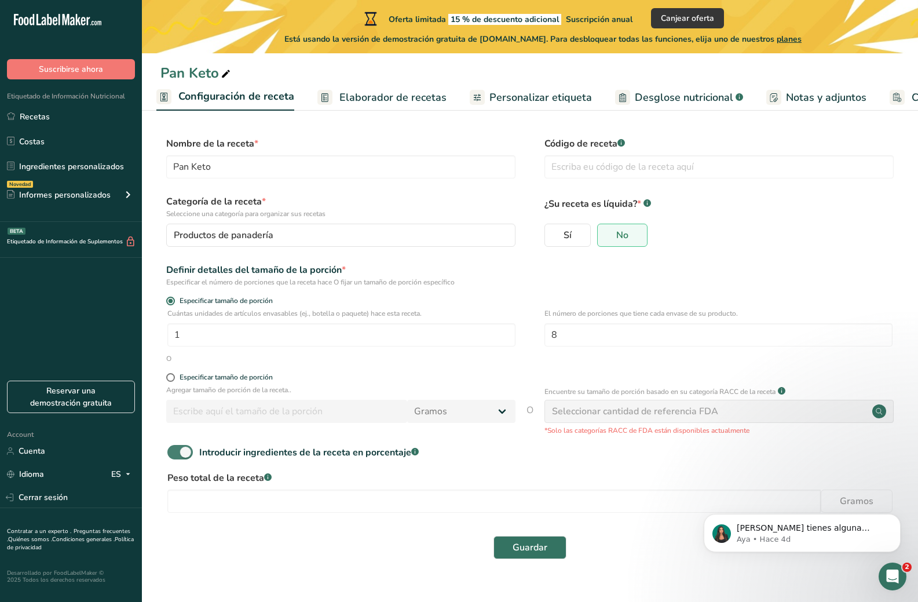
click at [177, 450] on span at bounding box center [179, 452] width 25 height 14
click at [175, 450] on input "Introducir ingredientes de la receta en porcentaje .a-a{fill:#347362;}.b-a{fill…" at bounding box center [171, 452] width 8 height 8
checkbox input "false"
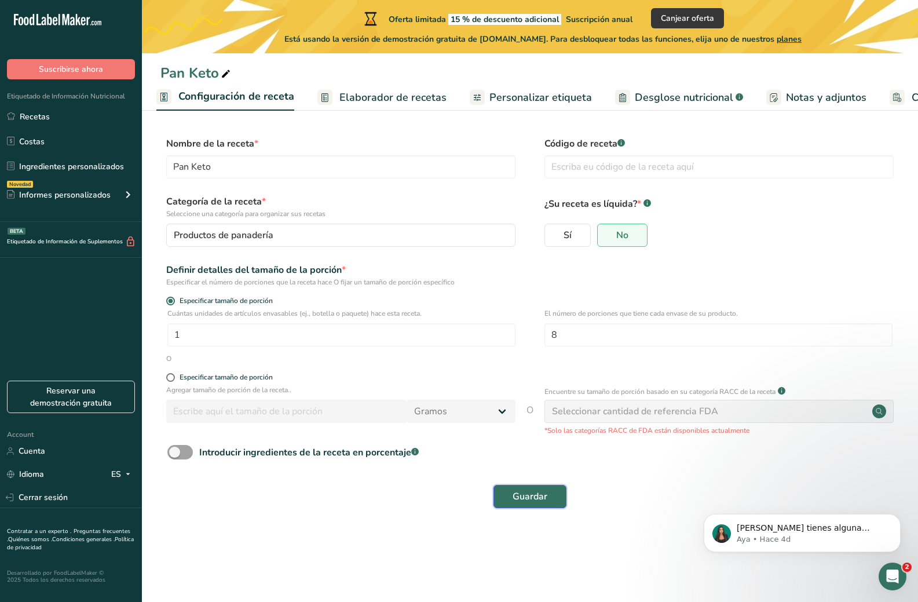
click at [548, 488] on button "Guardar" at bounding box center [530, 496] width 73 height 23
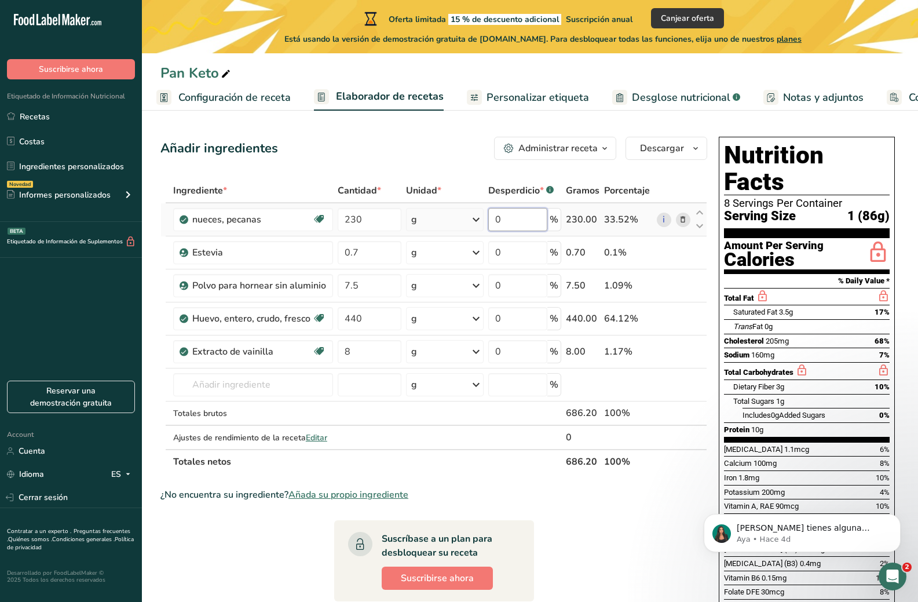
click at [519, 221] on input "0" at bounding box center [517, 219] width 59 height 23
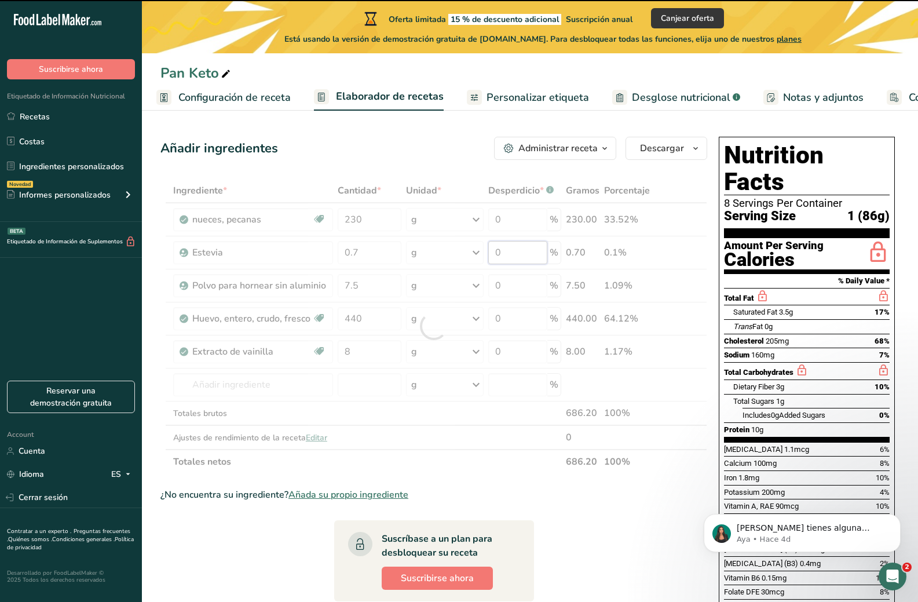
drag, startPoint x: 519, startPoint y: 251, endPoint x: 481, endPoint y: 257, distance: 38.1
click at [481, 257] on div "Ingrediente * Cantidad * Unidad * Desperdicio * .a-a{fill:#347362;}.b-a{fill:#f…" at bounding box center [433, 326] width 547 height 296
drag, startPoint x: 502, startPoint y: 346, endPoint x: 482, endPoint y: 347, distance: 19.7
click at [482, 347] on div "Ingrediente * Cantidad * Unidad * Desperdicio * .a-a{fill:#347362;}.b-a{fill:#f…" at bounding box center [433, 326] width 547 height 296
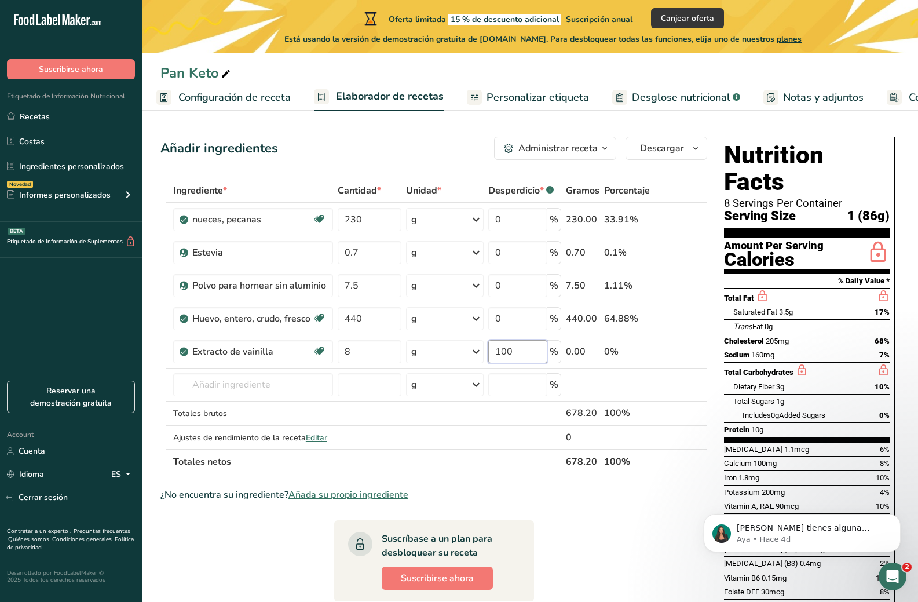
type input "100"
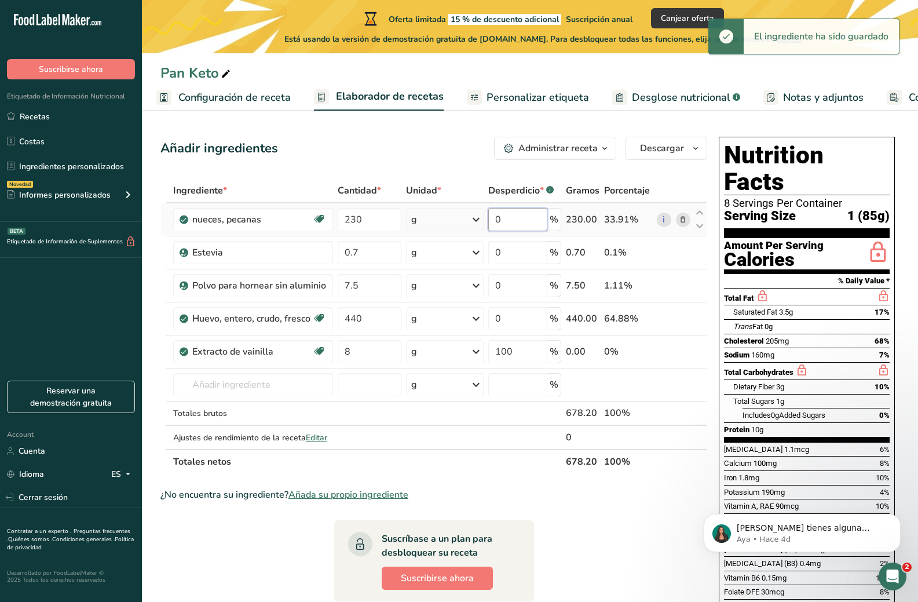
drag, startPoint x: 521, startPoint y: 213, endPoint x: 490, endPoint y: 219, distance: 31.4
click at [490, 219] on input "0" at bounding box center [517, 219] width 59 height 23
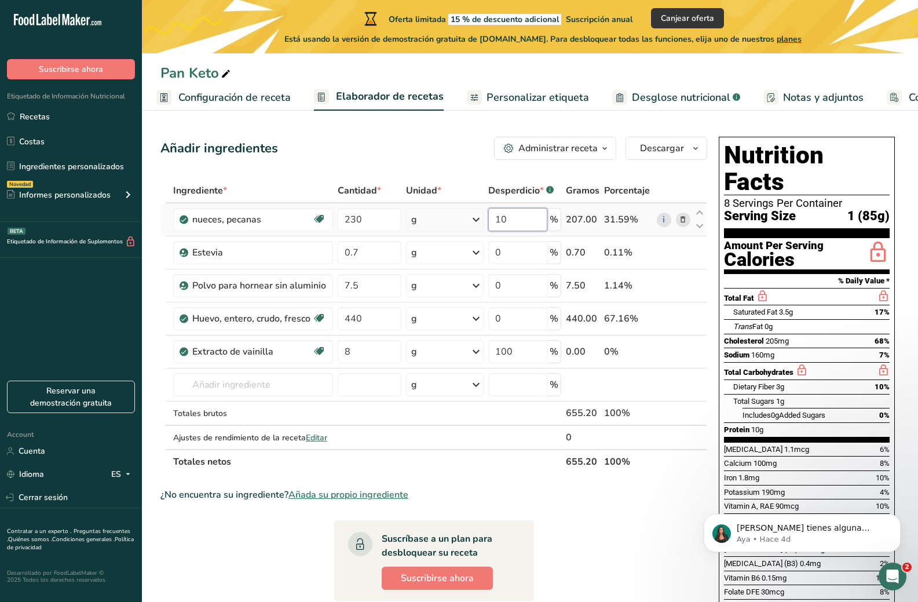
type input "10"
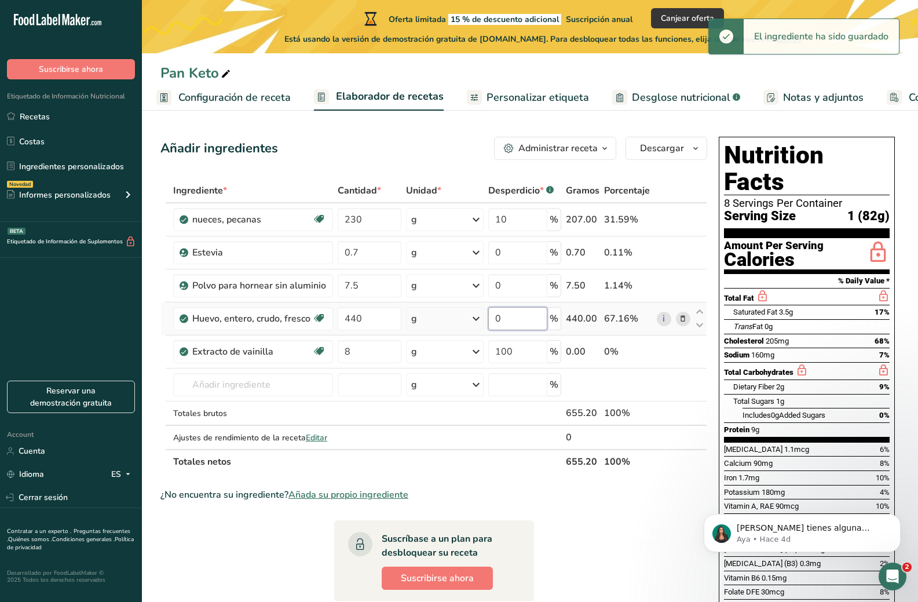
drag, startPoint x: 520, startPoint y: 308, endPoint x: 487, endPoint y: 314, distance: 33.6
click at [487, 314] on td "0 %" at bounding box center [524, 318] width 77 height 33
type input "10"
drag, startPoint x: 517, startPoint y: 222, endPoint x: 497, endPoint y: 225, distance: 21.1
click at [497, 225] on input "10" at bounding box center [517, 219] width 59 height 23
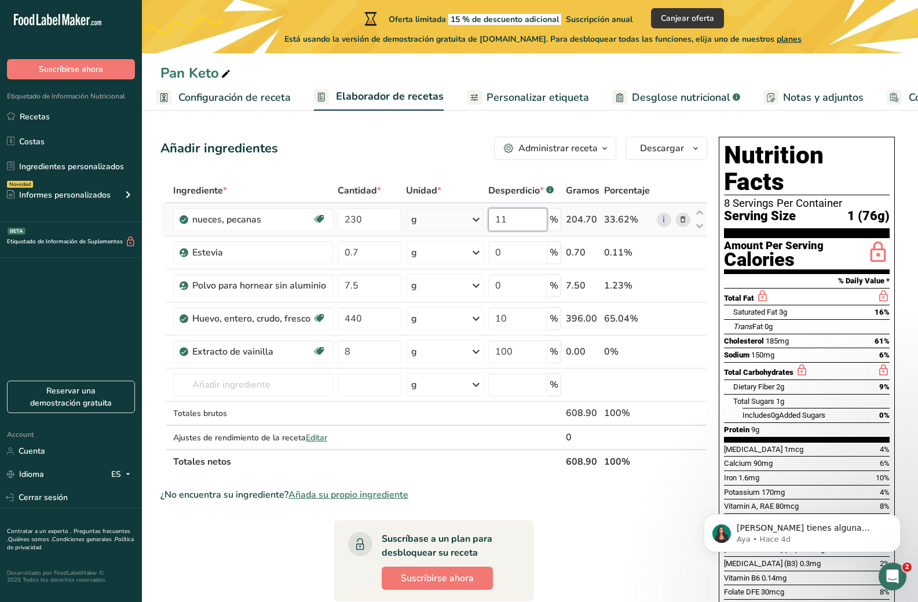
type input "11"
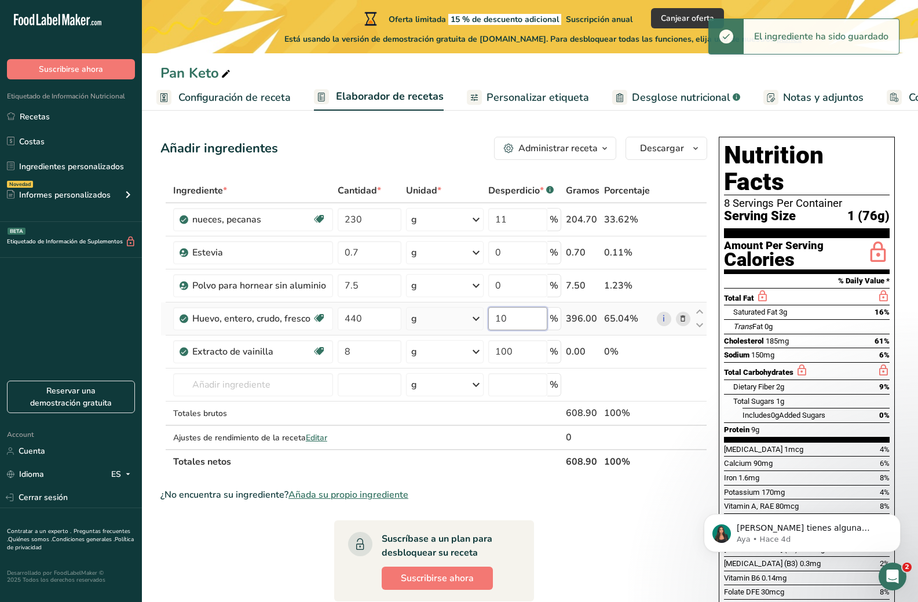
drag, startPoint x: 517, startPoint y: 322, endPoint x: 491, endPoint y: 324, distance: 25.6
click at [491, 324] on input "10" at bounding box center [517, 318] width 59 height 23
type input "11"
drag, startPoint x: 519, startPoint y: 220, endPoint x: 482, endPoint y: 227, distance: 37.7
click at [482, 227] on tr "nueces, pecanas Fuente de antioxidantes Fuente de omega 3 Proteína de origen ve…" at bounding box center [434, 219] width 546 height 33
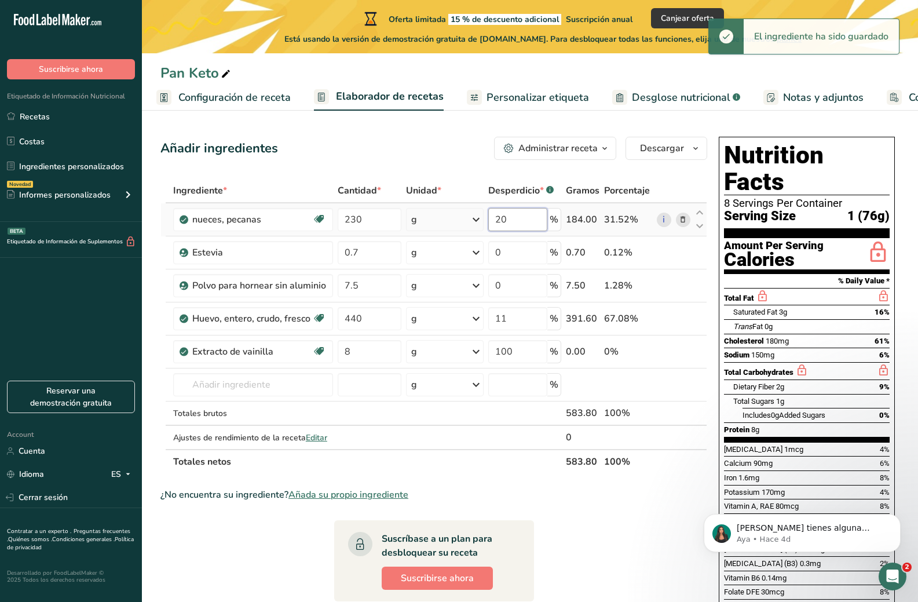
type input "20"
drag, startPoint x: 515, startPoint y: 320, endPoint x: 484, endPoint y: 326, distance: 31.1
click at [484, 326] on tr "Huevo, entero, crudo, fresco Libre de gluten Vegetariano Libre [PERSON_NAME] 44…" at bounding box center [434, 318] width 546 height 33
type input "20"
drag, startPoint x: 509, startPoint y: 214, endPoint x: 484, endPoint y: 218, distance: 25.2
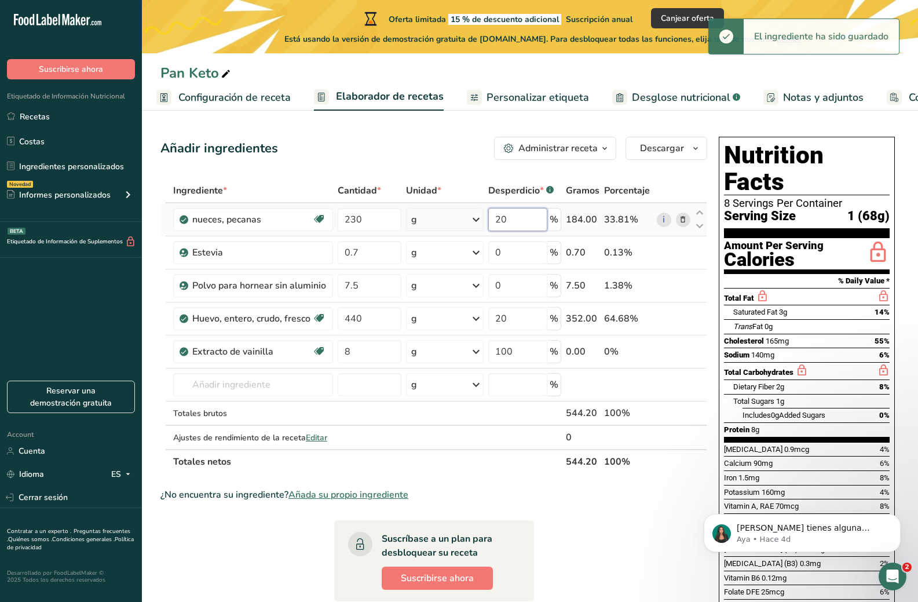
click at [486, 218] on td "20 %" at bounding box center [524, 219] width 77 height 33
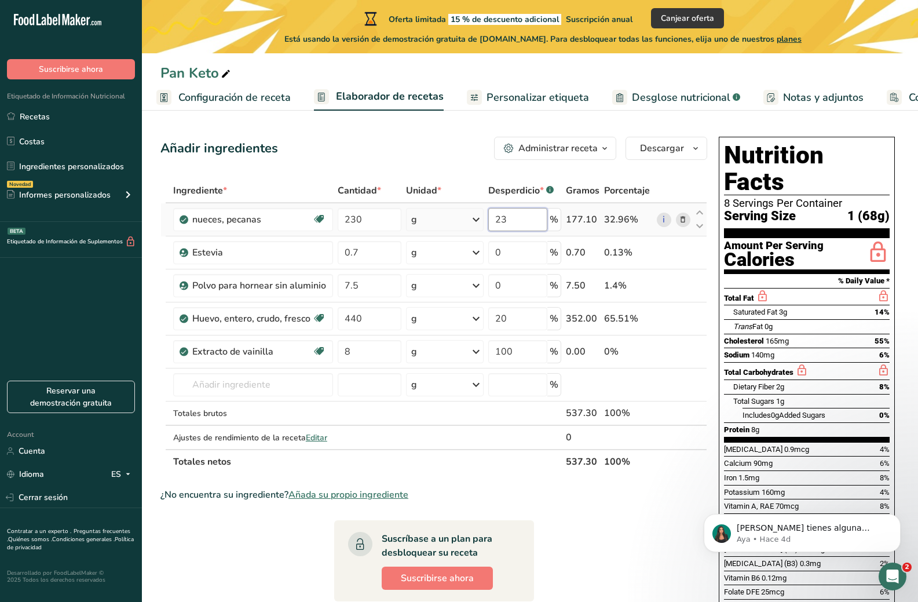
type input "2"
type input "22.5"
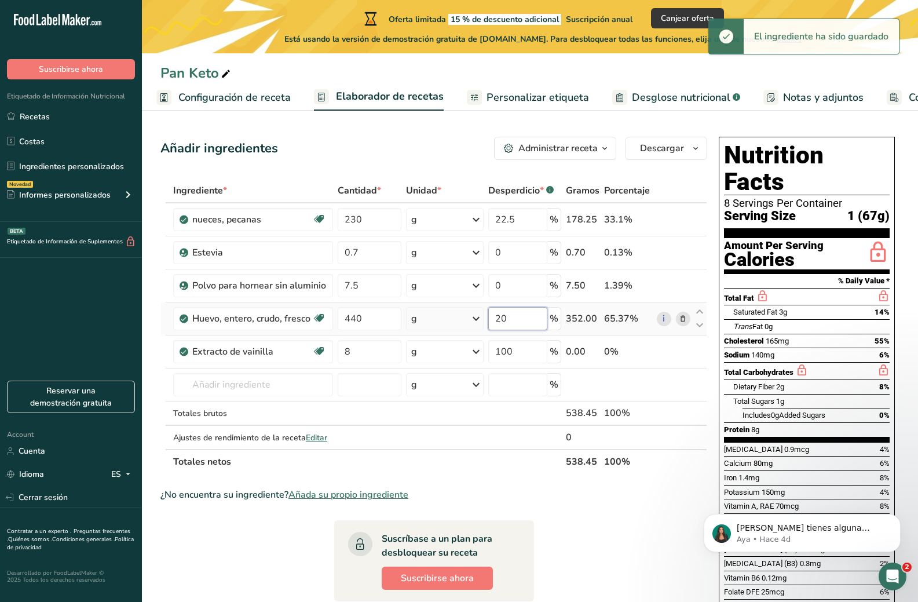
drag, startPoint x: 528, startPoint y: 323, endPoint x: 474, endPoint y: 324, distance: 53.9
click at [474, 324] on tr "Huevo, entero, crudo, fresco Libre de gluten Vegetariano Libre [PERSON_NAME] 44…" at bounding box center [434, 318] width 546 height 33
type input "22.5"
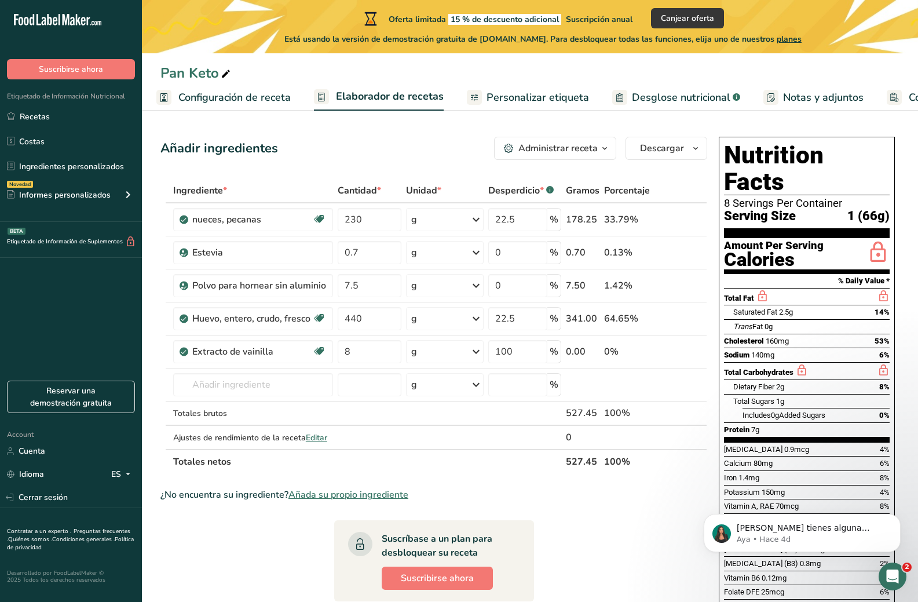
click at [705, 99] on span "Desglose nutricional" at bounding box center [681, 98] width 99 height 16
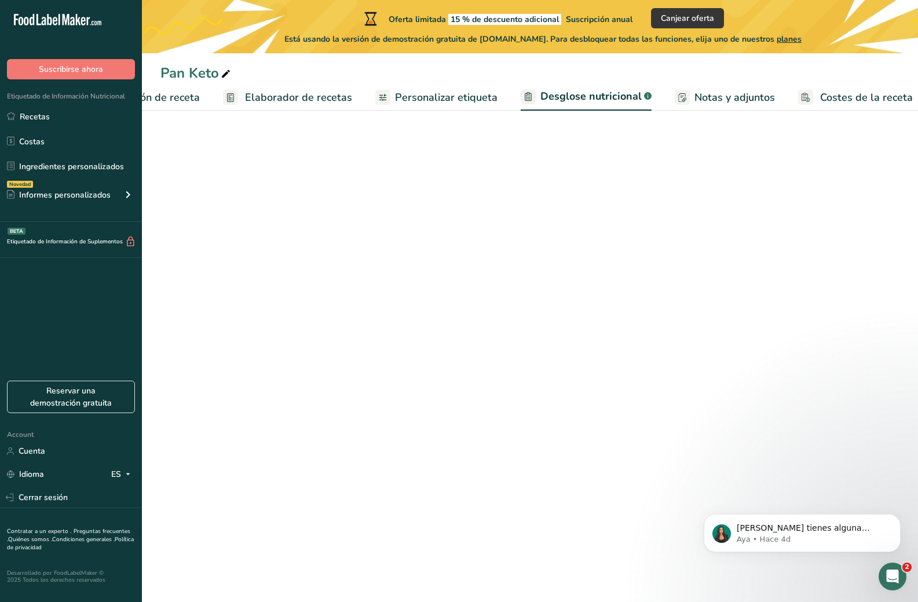
select select "Calories"
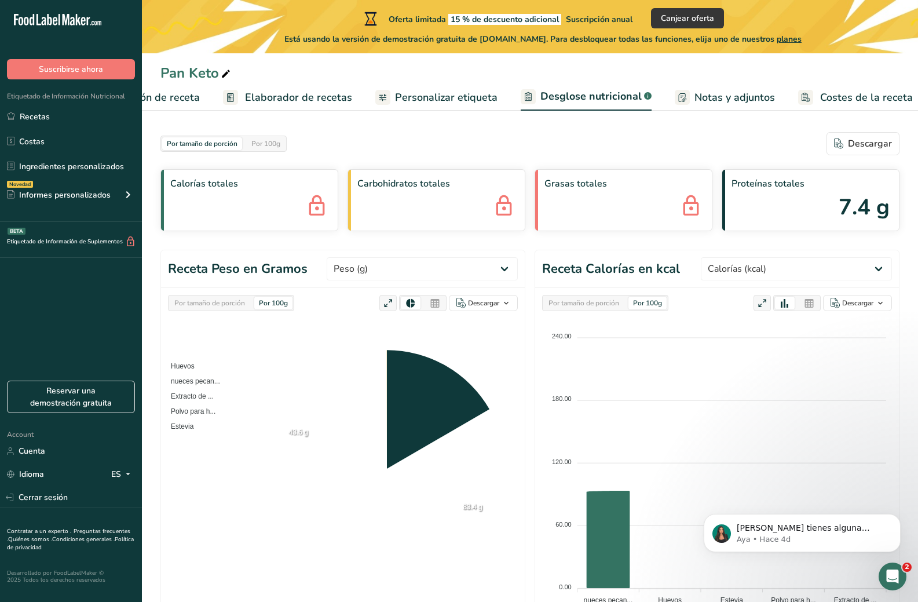
scroll to position [0, 102]
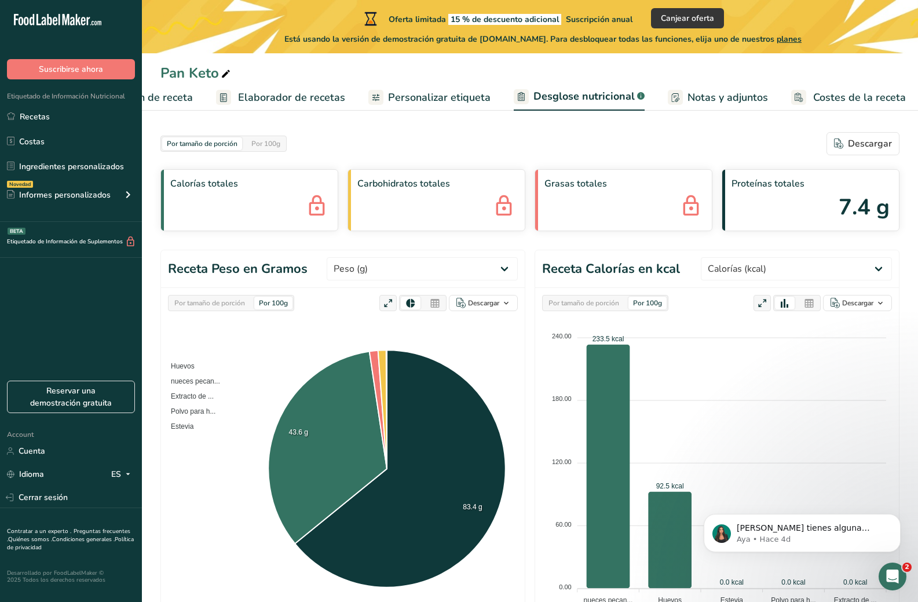
click at [597, 306] on div "Por tamaño de porción" at bounding box center [584, 303] width 80 height 13
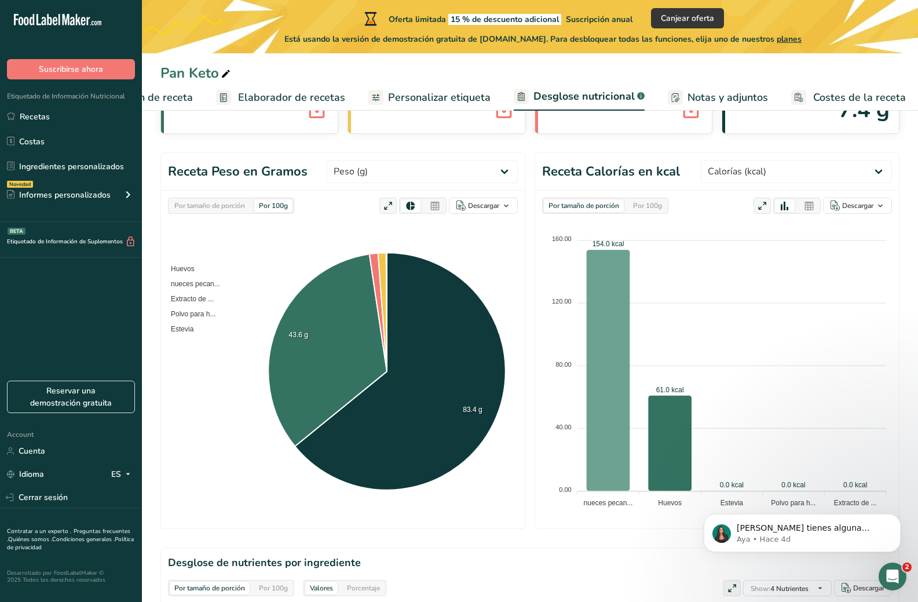
scroll to position [116, 0]
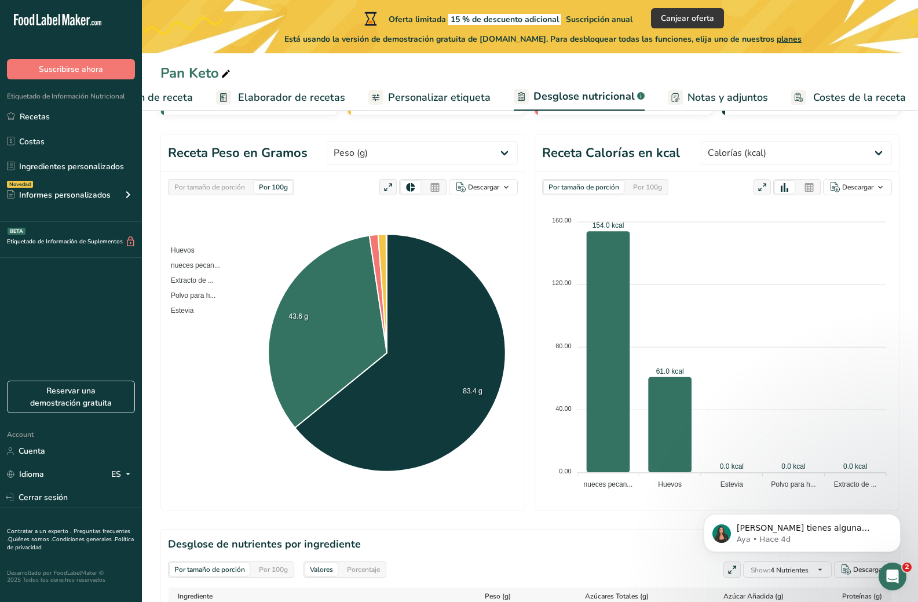
click at [591, 187] on div "Por tamaño de porción" at bounding box center [584, 187] width 80 height 13
click at [211, 192] on div "Por tamaño de porción" at bounding box center [210, 187] width 80 height 13
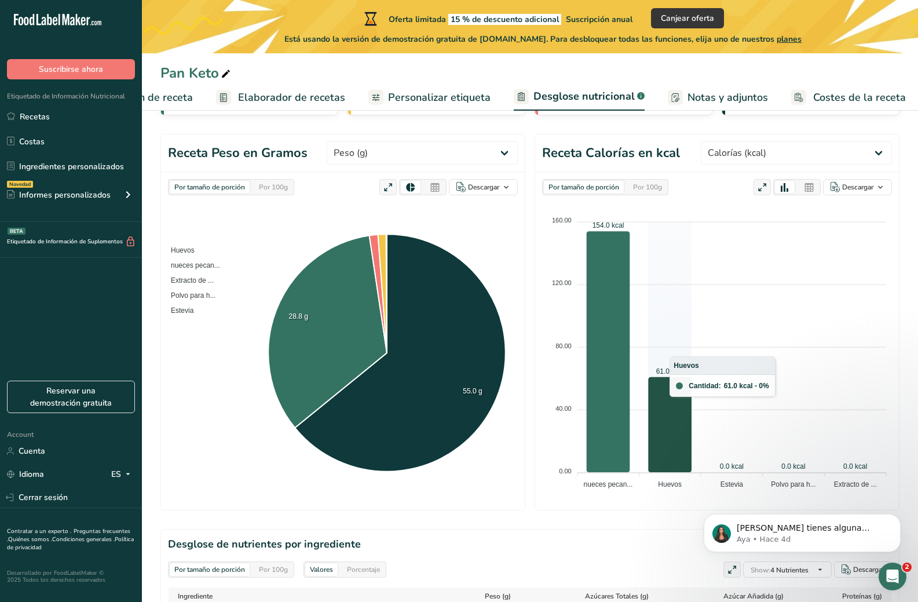
click at [681, 397] on icon at bounding box center [669, 425] width 43 height 96
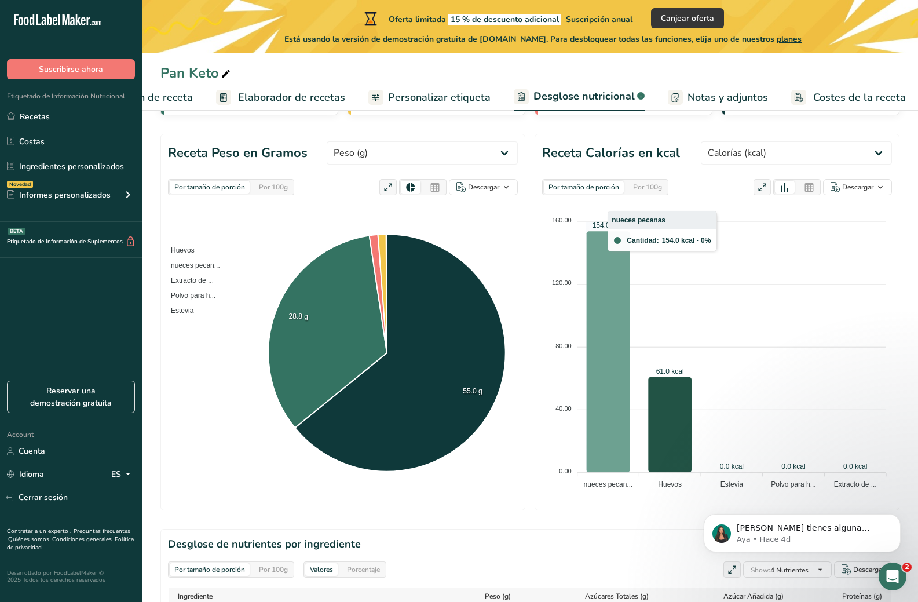
click at [620, 384] on icon at bounding box center [608, 351] width 43 height 241
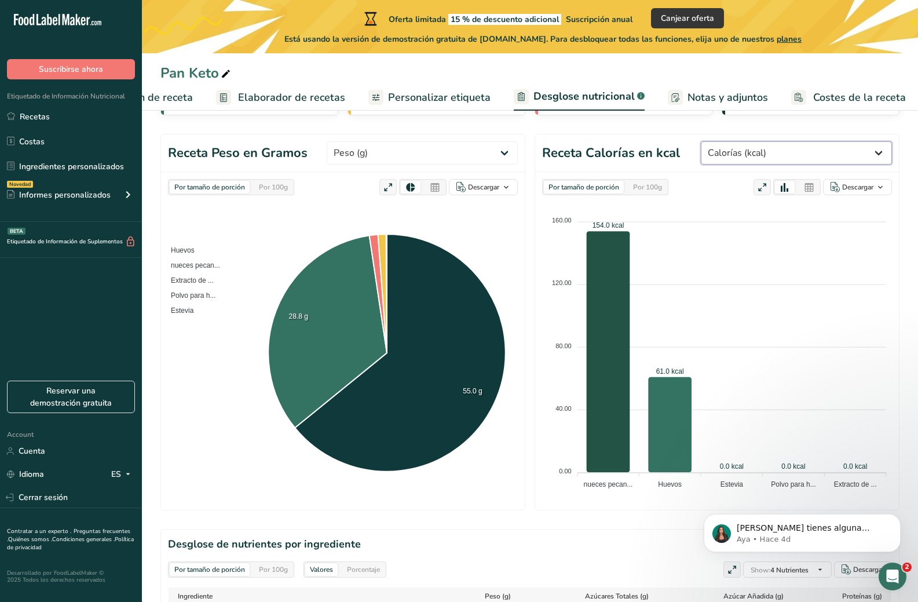
click at [789, 155] on select "Peso (g) Calorías (kcal) Energía KJ (kj) Grasa Total (g) Grasa Saturada (g) Gra…" at bounding box center [796, 152] width 191 height 23
click at [414, 143] on select "Peso (g) Calorías (kcal) Energía KJ (kj) Grasa Total (g) Grasa Saturada (g) Gra…" at bounding box center [422, 152] width 191 height 23
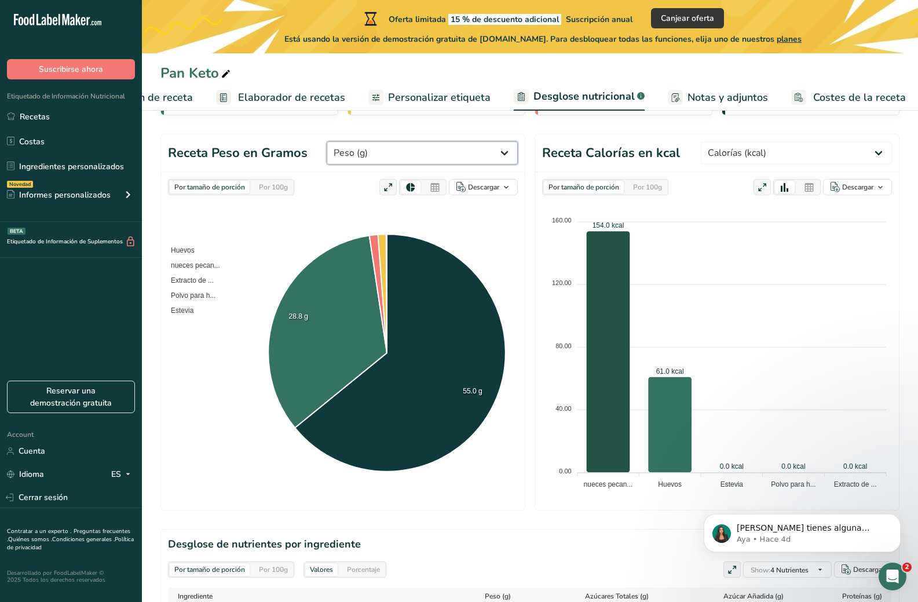
click at [414, 143] on select "Peso (g) Calorías (kcal) Energía KJ (kj) Grasa Total (g) Grasa Saturada (g) Gra…" at bounding box center [422, 152] width 191 height 23
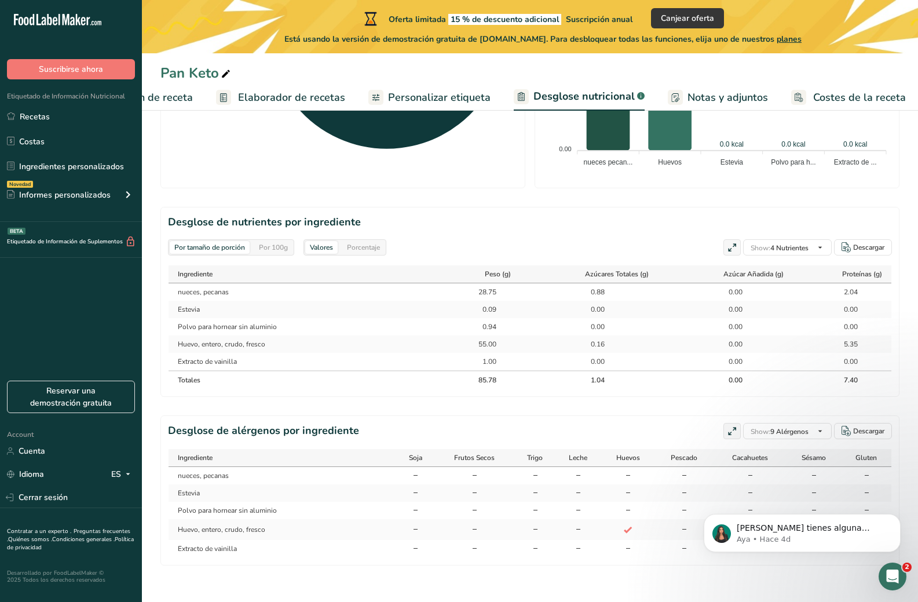
scroll to position [439, 0]
click at [206, 253] on div "Por tamaño de porción" at bounding box center [210, 246] width 80 height 13
click at [325, 251] on div "Valores" at bounding box center [321, 246] width 32 height 13
click at [371, 247] on div "Porcentaje" at bounding box center [363, 246] width 42 height 13
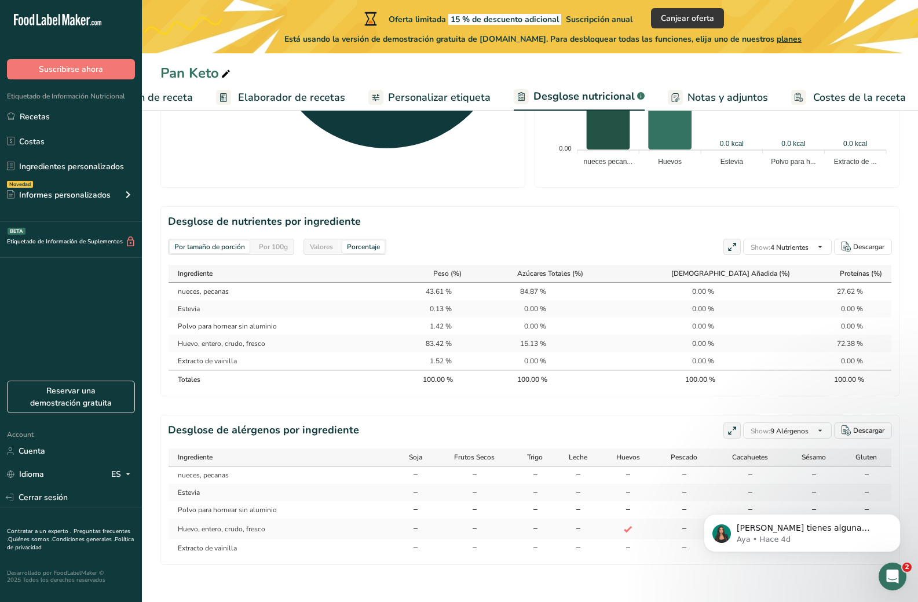
click at [331, 247] on div "Valores" at bounding box center [321, 246] width 32 height 13
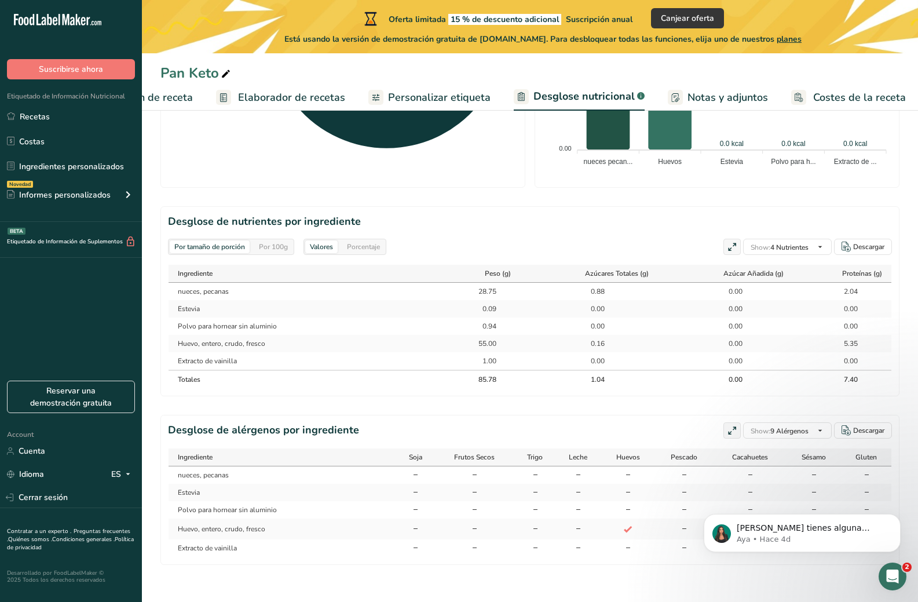
click at [368, 245] on div "Porcentaje" at bounding box center [363, 246] width 42 height 13
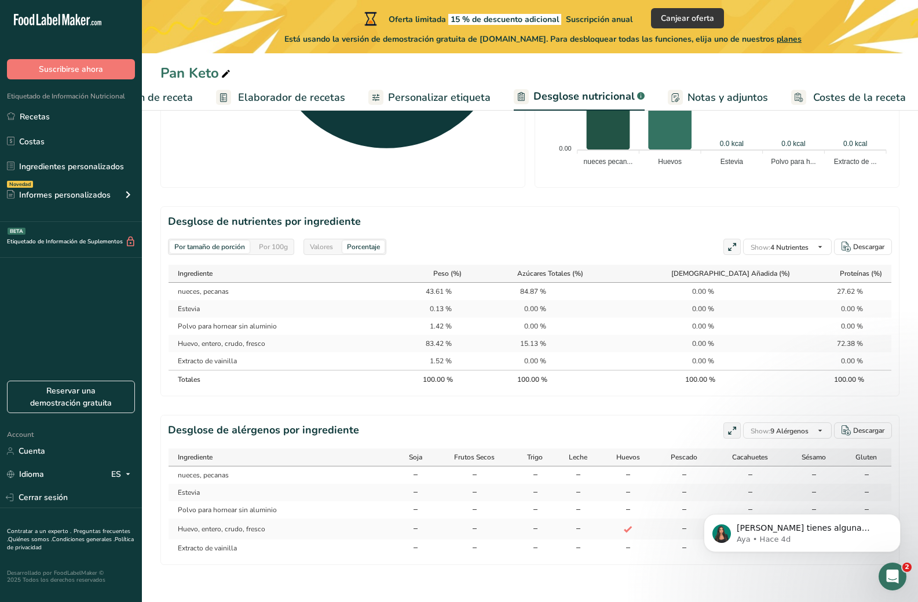
click at [319, 253] on div "Valores" at bounding box center [321, 246] width 32 height 13
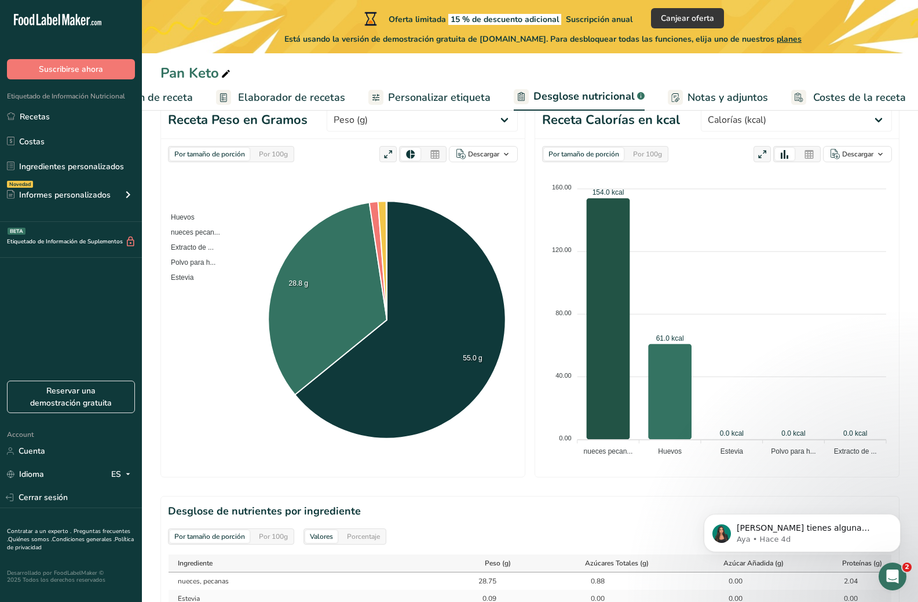
scroll to position [0, 0]
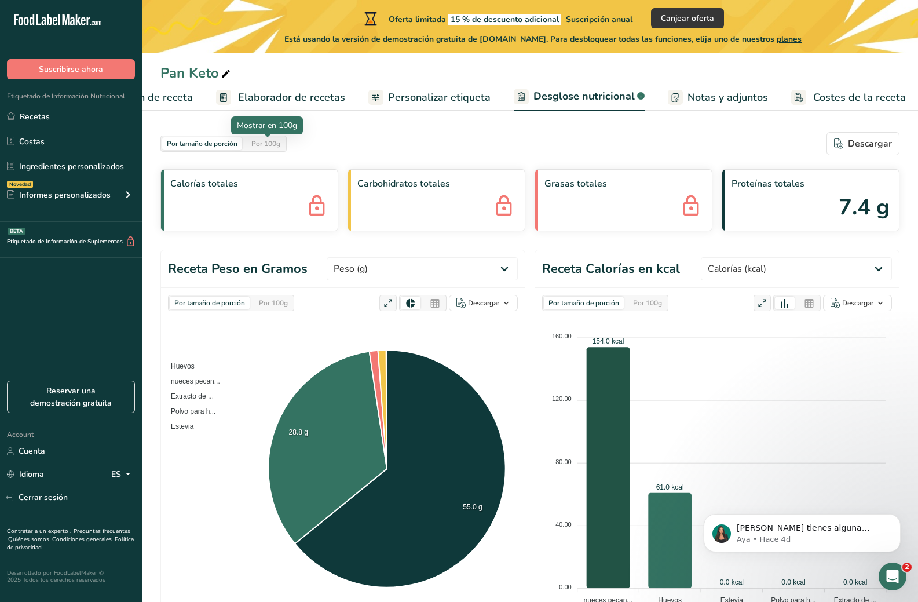
click at [281, 142] on div "Por 100g" at bounding box center [266, 143] width 38 height 13
click at [220, 142] on div "Por tamaño de porción" at bounding box center [202, 143] width 80 height 13
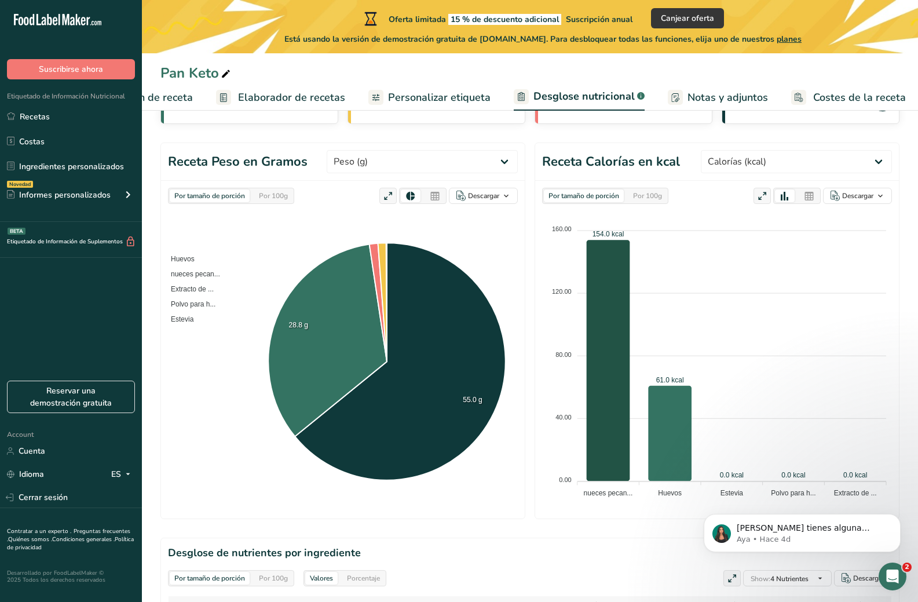
scroll to position [232, 0]
